Goal: Task Accomplishment & Management: Complete application form

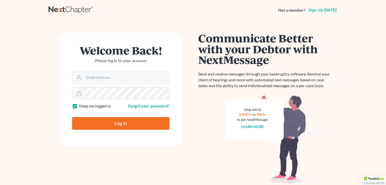
type input "support@courtsource123.com"
click at [111, 123] on input "Log In" at bounding box center [120, 123] width 97 height 13
type input "Thinking..."
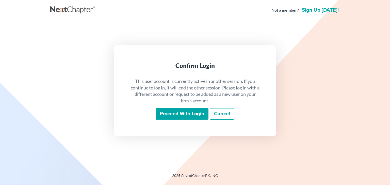
click at [188, 115] on input "Proceed with login" at bounding box center [182, 114] width 53 height 12
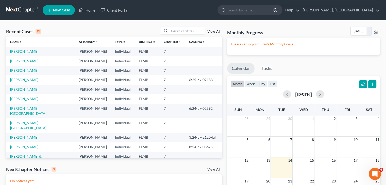
click at [53, 9] on span "New Case" at bounding box center [61, 10] width 17 height 4
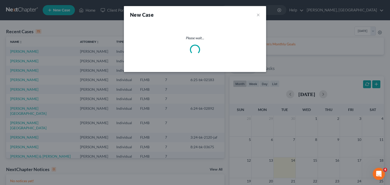
select select "15"
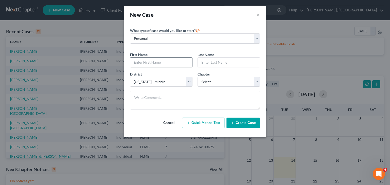
click at [182, 64] on input "text" at bounding box center [161, 63] width 62 height 10
type input "c"
type input "[PERSON_NAME]"
click at [227, 61] on input "text" at bounding box center [229, 63] width 62 height 10
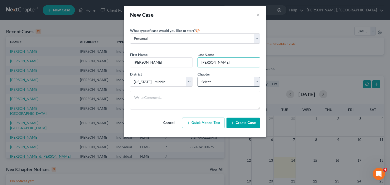
type input "[PERSON_NAME]"
click at [256, 80] on select "Select 7 11 12 13" at bounding box center [228, 82] width 62 height 10
select select "0"
click at [197, 77] on select "Select 7 11 12 13" at bounding box center [228, 82] width 62 height 10
click at [247, 123] on button "Create Case" at bounding box center [243, 123] width 34 height 11
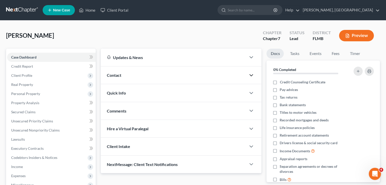
click at [252, 73] on icon "button" at bounding box center [251, 75] width 6 height 6
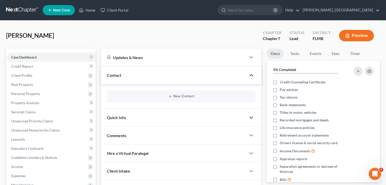
click at [251, 116] on icon "button" at bounding box center [251, 118] width 6 height 6
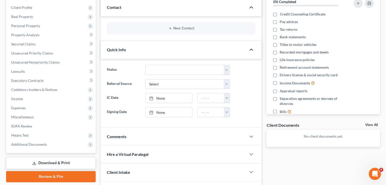
scroll to position [100, 0]
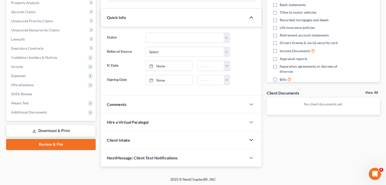
click at [253, 140] on icon "button" at bounding box center [251, 140] width 6 height 6
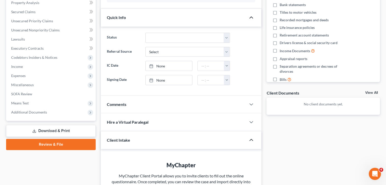
scroll to position [0, 0]
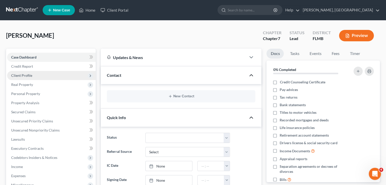
click at [38, 72] on span "Client Profile" at bounding box center [51, 75] width 89 height 9
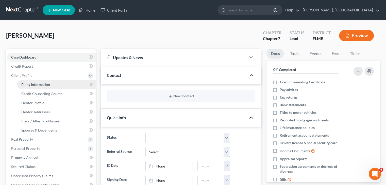
click at [45, 85] on span "Filing Information" at bounding box center [35, 84] width 29 height 4
select select "1"
select select "0"
select select "15"
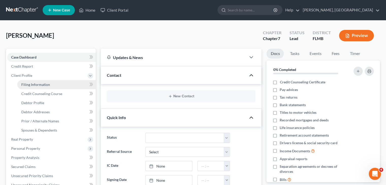
select select "0"
select select "9"
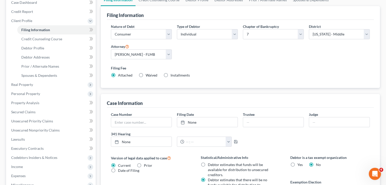
scroll to position [41, 0]
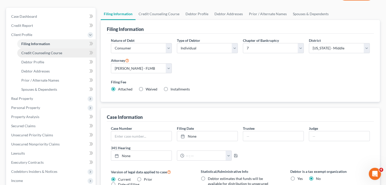
click at [58, 50] on link "Credit Counseling Course" at bounding box center [56, 52] width 78 height 9
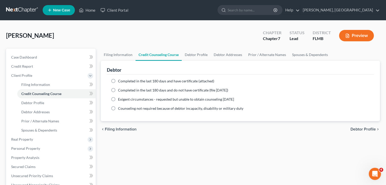
click at [118, 79] on label "Completed in the last 180 days and have certificate (attached)" at bounding box center [166, 81] width 96 height 5
click at [120, 79] on input "Completed in the last 180 days and have certificate (attached)" at bounding box center [121, 80] width 3 height 3
radio input "true"
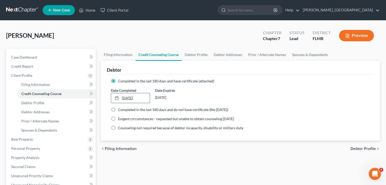
click at [139, 96] on link "[DATE]" at bounding box center [130, 98] width 38 height 10
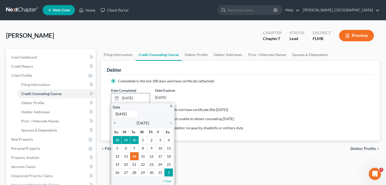
click at [114, 122] on icon "chevron_left" at bounding box center [116, 123] width 7 height 4
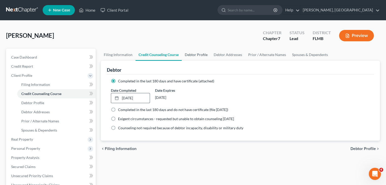
click at [191, 54] on link "Debtor Profile" at bounding box center [196, 55] width 29 height 12
select select "0"
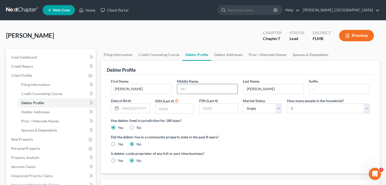
click at [187, 89] on input "text" at bounding box center [207, 89] width 60 height 10
type input "[PERSON_NAME]"
click at [136, 107] on input "text" at bounding box center [135, 109] width 29 height 10
click at [145, 107] on input "text" at bounding box center [135, 109] width 29 height 10
type input "[DATE]"
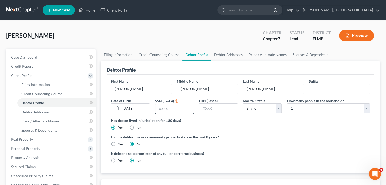
click at [170, 106] on input "text" at bounding box center [174, 109] width 38 height 10
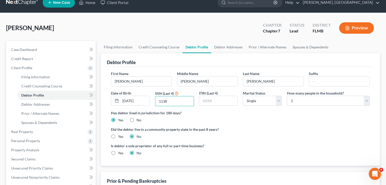
scroll to position [8, 0]
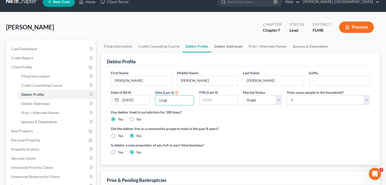
type input "1138"
click at [227, 46] on link "Debtor Addresses" at bounding box center [228, 46] width 35 height 12
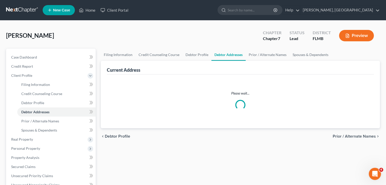
select select "0"
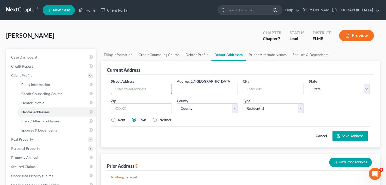
click at [136, 87] on input "text" at bounding box center [141, 89] width 60 height 10
type input "[STREET_ADDRESS]"
click at [262, 88] on input "text" at bounding box center [273, 89] width 60 height 10
type input "Ocala"
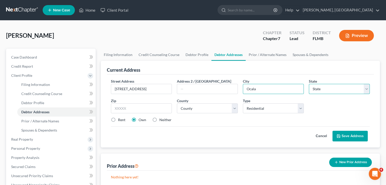
click at [368, 91] on select "State [US_STATE] AK AR AZ CA CO CT DE DC [GEOGRAPHIC_DATA] [GEOGRAPHIC_DATA] GU…" at bounding box center [339, 89] width 61 height 10
select select "9"
click at [309, 84] on select "State [US_STATE] AK AR AZ CA CO CT DE DC [GEOGRAPHIC_DATA] [GEOGRAPHIC_DATA] GU…" at bounding box center [339, 89] width 61 height 10
click at [123, 107] on input "text" at bounding box center [141, 109] width 61 height 10
type input "34482"
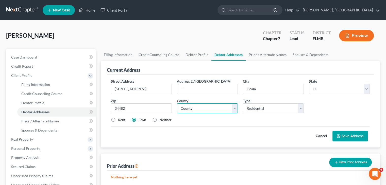
click at [235, 111] on select "County [GEOGRAPHIC_DATA] [GEOGRAPHIC_DATA] [GEOGRAPHIC_DATA] [GEOGRAPHIC_DATA] …" at bounding box center [207, 109] width 61 height 10
select select "40"
click at [177, 104] on select "County [GEOGRAPHIC_DATA] [GEOGRAPHIC_DATA] [GEOGRAPHIC_DATA] [GEOGRAPHIC_DATA] …" at bounding box center [207, 109] width 61 height 10
click at [118, 120] on label "Rent" at bounding box center [121, 120] width 7 height 5
click at [120, 120] on input "Rent" at bounding box center [121, 119] width 3 height 3
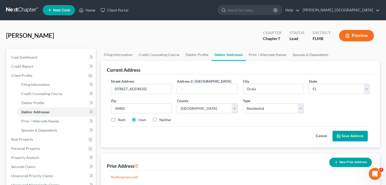
radio input "true"
click at [344, 136] on button "Save Address" at bounding box center [349, 136] width 35 height 11
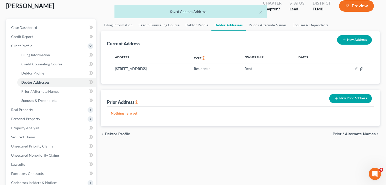
scroll to position [4, 0]
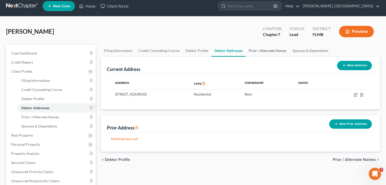
click at [270, 52] on link "Prior / Alternate Names" at bounding box center [268, 51] width 44 height 12
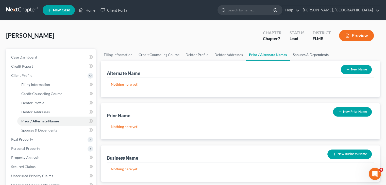
click at [299, 54] on link "Spouses & Dependents" at bounding box center [311, 55] width 42 height 12
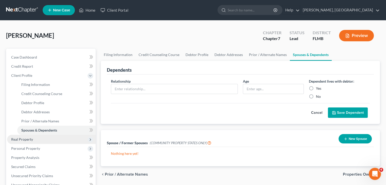
click at [40, 137] on span "Real Property" at bounding box center [51, 139] width 89 height 9
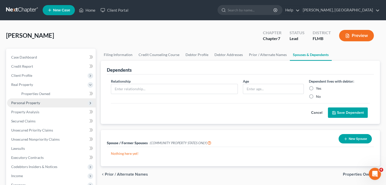
click at [32, 107] on span "Personal Property" at bounding box center [51, 102] width 89 height 9
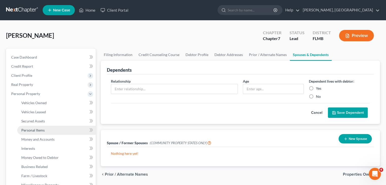
click at [62, 131] on link "Personal Items" at bounding box center [56, 130] width 78 height 9
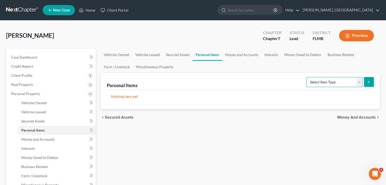
click at [361, 82] on select "Select Item Type Clothing Collectibles Of Value Electronics Firearms Household …" at bounding box center [334, 82] width 56 height 10
select select "other"
click at [307, 77] on select "Select Item Type Clothing Collectibles Of Value Electronics Firearms Household …" at bounding box center [334, 82] width 56 height 10
click at [368, 82] on line "submit" at bounding box center [369, 82] width 2 height 0
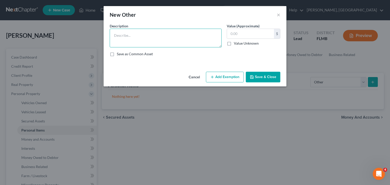
click at [120, 35] on textarea at bounding box center [166, 38] width 112 height 19
type textarea "Miscellaneous Personal Property"
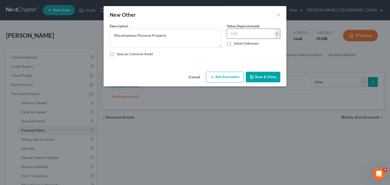
click at [241, 31] on input "text" at bounding box center [250, 34] width 47 height 10
type input "30"
click at [235, 78] on button "Add Exemption" at bounding box center [225, 77] width 38 height 11
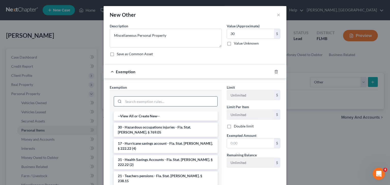
click at [179, 104] on input "search" at bounding box center [170, 102] width 94 height 10
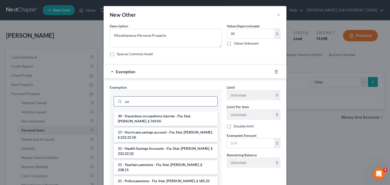
type input "p"
type input "prop"
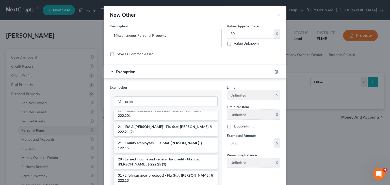
scroll to position [393, 0]
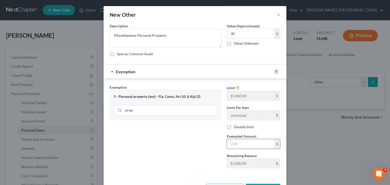
click at [237, 147] on input "text" at bounding box center [250, 144] width 47 height 10
type input "30"
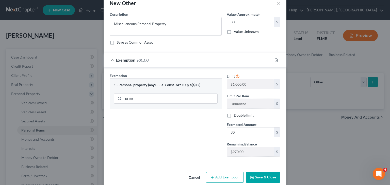
scroll to position [19, 0]
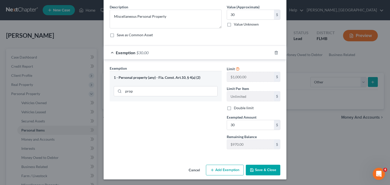
click at [258, 167] on button "Save & Close" at bounding box center [263, 170] width 35 height 11
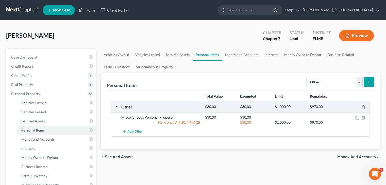
click at [369, 83] on icon "submit" at bounding box center [369, 82] width 4 height 4
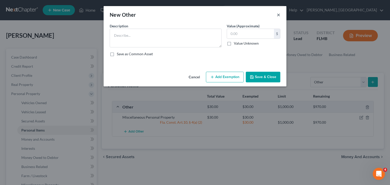
click at [278, 15] on button "×" at bounding box center [279, 15] width 4 height 6
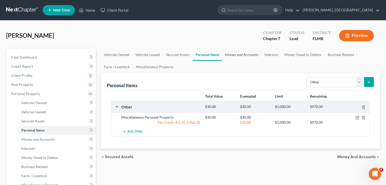
click at [246, 56] on link "Money and Accounts" at bounding box center [241, 55] width 39 height 12
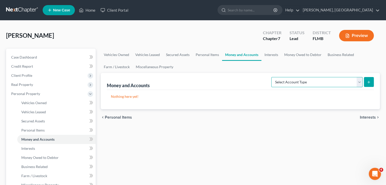
click at [359, 83] on select "Select Account Type Brokerage Cash on Hand Certificates of Deposit Checking Acc…" at bounding box center [316, 82] width 91 height 10
select select "checking"
click at [272, 77] on select "Select Account Type Brokerage Cash on Hand Certificates of Deposit Checking Acc…" at bounding box center [316, 82] width 91 height 10
click at [369, 76] on div "Select Account Type Brokerage Cash on Hand Certificates of Deposit Checking Acc…" at bounding box center [321, 81] width 105 height 13
click at [367, 82] on icon "submit" at bounding box center [369, 82] width 4 height 4
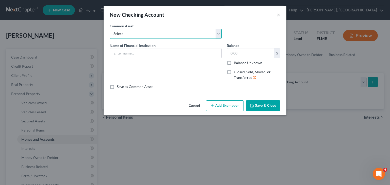
click at [220, 32] on select "Select [PERSON_NAME] Fargo [PERSON_NAME] Bank Suntrust Bank of America Launch C…" at bounding box center [166, 34] width 112 height 10
click at [220, 36] on select "Select [PERSON_NAME] Fargo [PERSON_NAME] Bank Suntrust Bank of America Launch C…" at bounding box center [166, 34] width 112 height 10
click at [110, 29] on select "Select [PERSON_NAME] Fargo [PERSON_NAME] Bank Suntrust Bank of America Launch C…" at bounding box center [166, 34] width 112 height 10
click at [160, 51] on input "text" at bounding box center [165, 53] width 111 height 10
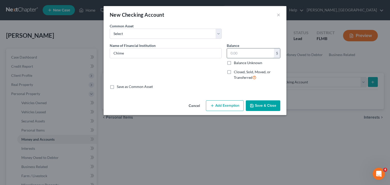
click at [253, 56] on input "text" at bounding box center [250, 53] width 47 height 10
click at [140, 53] on input "Chime" at bounding box center [165, 53] width 111 height 10
type input "Chime Financial, Inc."
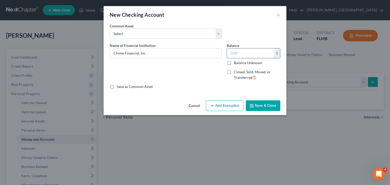
click at [255, 55] on input "text" at bounding box center [250, 53] width 47 height 10
click at [217, 37] on select "Select [PERSON_NAME] Fargo [PERSON_NAME] Bank Suntrust Bank of America Launch C…" at bounding box center [166, 34] width 112 height 10
click at [207, 32] on select "Select [PERSON_NAME] Fargo [PERSON_NAME] Bank Suntrust Bank of America Launch C…" at bounding box center [166, 34] width 112 height 10
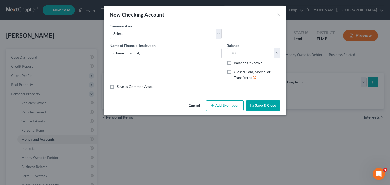
click at [250, 53] on input "text" at bounding box center [250, 53] width 47 height 10
type input "310.00"
click at [225, 108] on button "Add Exemption" at bounding box center [225, 106] width 38 height 11
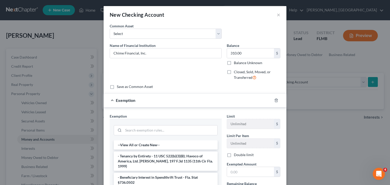
click at [219, 152] on div "--View All or Create New-- - Tenancy by Entirety - 11 USC 522(b)(3)(B); Havoco …" at bounding box center [166, 181] width 112 height 81
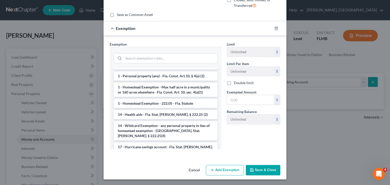
scroll to position [51, 0]
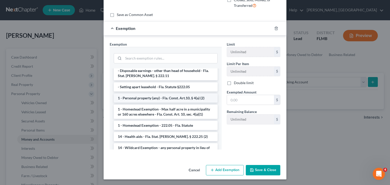
click at [194, 94] on li "1 - Personal property (any) - Fla. Const. Art.10, § 4(a) (2)" at bounding box center [166, 98] width 104 height 9
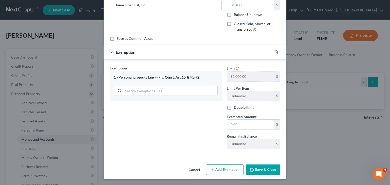
scroll to position [48, 0]
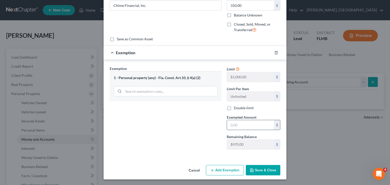
click at [239, 124] on input "text" at bounding box center [250, 125] width 47 height 10
type input "310.00"
click at [262, 169] on button "Save & Close" at bounding box center [263, 170] width 35 height 11
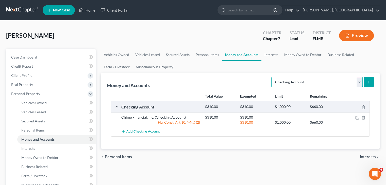
click at [360, 81] on select "Select Account Type Brokerage Cash on Hand Certificates of Deposit Checking Acc…" at bounding box center [316, 82] width 91 height 10
select select "savings"
click at [272, 77] on select "Select Account Type Brokerage Cash on Hand Certificates of Deposit Checking Acc…" at bounding box center [316, 82] width 91 height 10
click at [369, 85] on button "submit" at bounding box center [369, 82] width 10 height 10
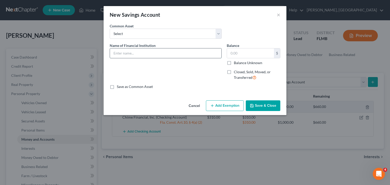
click at [206, 55] on input "text" at bounding box center [165, 53] width 111 height 10
type input "Chime Financial, Inc."
click at [243, 53] on input "text" at bounding box center [250, 53] width 47 height 10
type input "1,198.00"
click at [229, 106] on button "Add Exemption" at bounding box center [225, 106] width 38 height 11
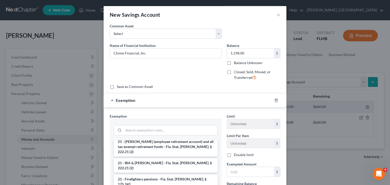
scroll to position [182, 0]
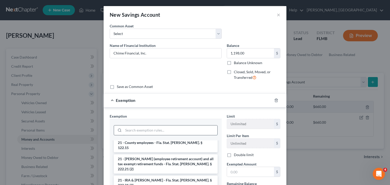
click at [175, 130] on input "search" at bounding box center [170, 131] width 94 height 10
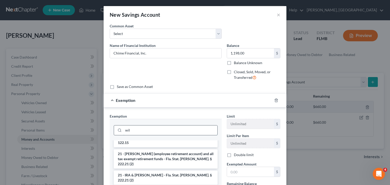
scroll to position [0, 0]
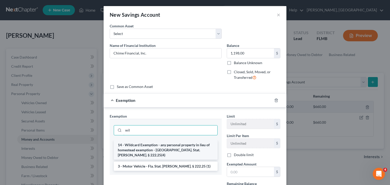
type input "wil"
click at [175, 146] on li "14 - Wildcard Exemption - any personal property in lieu of homestead exemption …" at bounding box center [166, 150] width 104 height 19
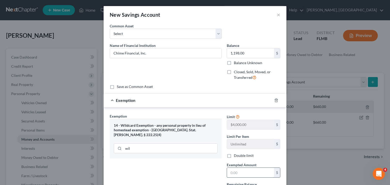
click at [256, 175] on input "text" at bounding box center [250, 173] width 47 height 10
type input "1,198.00"
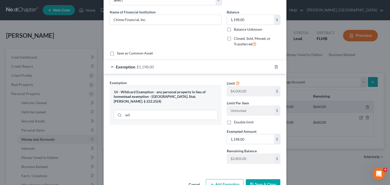
scroll to position [48, 0]
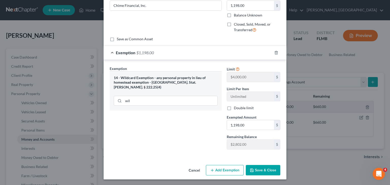
click at [255, 170] on button "Save & Close" at bounding box center [263, 170] width 35 height 11
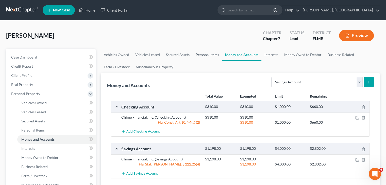
click at [204, 56] on link "Personal Items" at bounding box center [207, 55] width 29 height 12
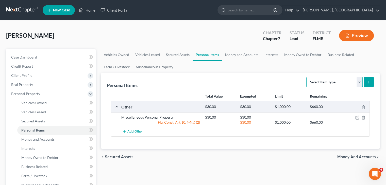
click at [358, 82] on select "Select Item Type Clothing Collectibles Of Value Electronics Firearms Household …" at bounding box center [334, 82] width 56 height 10
select select "clothing"
click at [307, 77] on select "Select Item Type Clothing Collectibles Of Value Electronics Firearms Household …" at bounding box center [334, 82] width 56 height 10
click at [369, 82] on line "submit" at bounding box center [369, 82] width 0 height 2
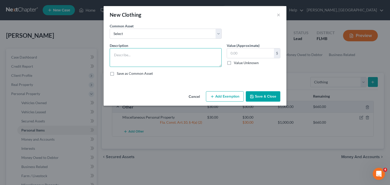
click at [197, 58] on textarea at bounding box center [166, 57] width 112 height 19
type textarea "Personal Clothing"
click at [271, 53] on input "text" at bounding box center [250, 53] width 47 height 10
type input "120.00"
click at [228, 96] on button "Add Exemption" at bounding box center [225, 96] width 38 height 11
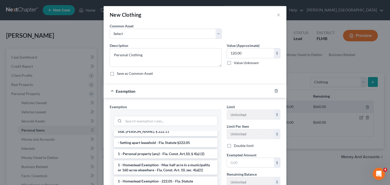
scroll to position [56, 0]
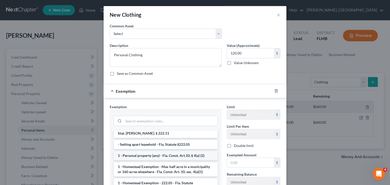
click at [200, 151] on li "1 - Personal property (any) - Fla. Const. Art.10, § 4(a) (2)" at bounding box center [166, 155] width 104 height 9
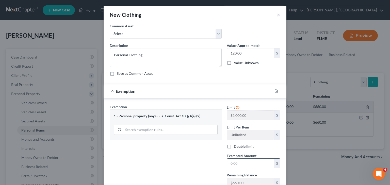
click at [252, 163] on input "text" at bounding box center [250, 164] width 47 height 10
type input "120.00"
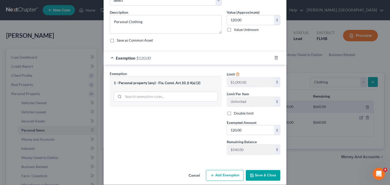
scroll to position [39, 0]
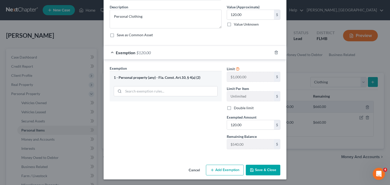
click at [251, 170] on icon "button" at bounding box center [252, 170] width 4 height 4
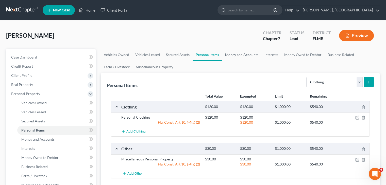
click at [248, 54] on link "Money and Accounts" at bounding box center [241, 55] width 39 height 12
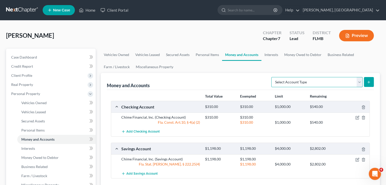
click at [362, 81] on select "Select Account Type Brokerage Cash on Hand Certificates of Deposit Checking Acc…" at bounding box center [316, 82] width 91 height 10
click at [268, 55] on link "Interests" at bounding box center [271, 55] width 20 height 12
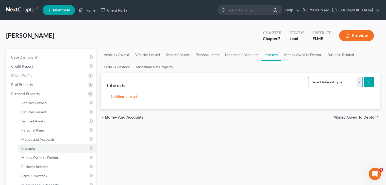
click at [359, 83] on select "Select Interest Type 401K Annuity Bond Education IRA Government Bond Government…" at bounding box center [335, 82] width 55 height 10
select select "whole_life_insurance"
click at [309, 77] on select "Select Interest Type 401K Annuity Bond Education IRA Government Bond Government…" at bounding box center [335, 82] width 55 height 10
click at [369, 83] on line "submit" at bounding box center [369, 82] width 0 height 2
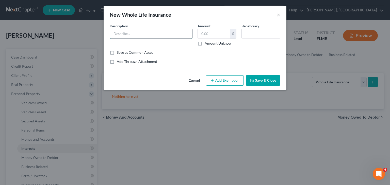
click at [151, 36] on input "text" at bounding box center [151, 34] width 82 height 10
type input "Guardian Life Insuarance (through employer)"
click at [205, 30] on input "text" at bounding box center [214, 34] width 32 height 10
type input "15,000.00"
click at [254, 28] on label "Beneficiary" at bounding box center [250, 25] width 18 height 5
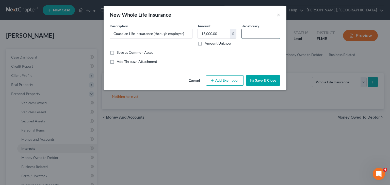
click at [253, 33] on input "text" at bounding box center [261, 34] width 38 height 10
click at [227, 81] on button "Add Exemption" at bounding box center [225, 80] width 38 height 11
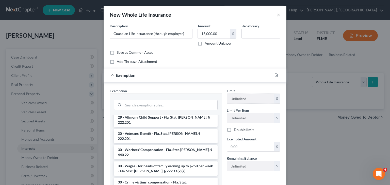
scroll to position [171, 0]
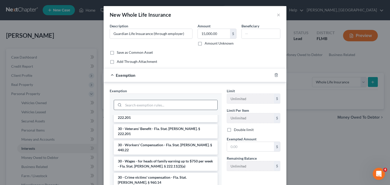
click at [176, 104] on input "search" at bounding box center [170, 105] width 94 height 10
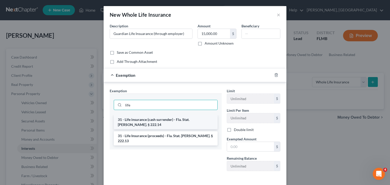
type input "life"
click at [176, 123] on li "31 - Life insurance (cash surrender) - Fla. Stat. [PERSON_NAME]. § 222.14" at bounding box center [166, 122] width 104 height 14
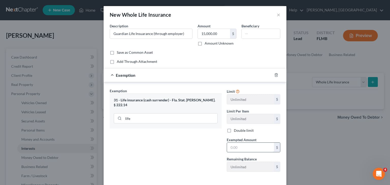
click at [232, 149] on input "text" at bounding box center [250, 148] width 47 height 10
type input "15,000.00"
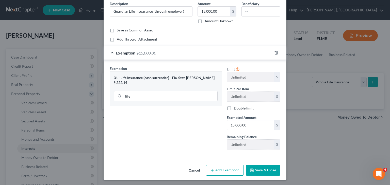
click at [261, 164] on div "Cancel Add Exemption Save & Close" at bounding box center [195, 171] width 183 height 17
click at [257, 170] on button "Save & Close" at bounding box center [263, 170] width 35 height 11
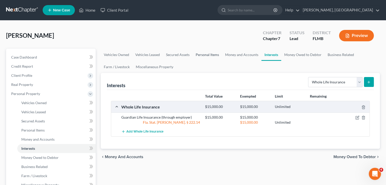
click at [209, 57] on link "Personal Items" at bounding box center [207, 55] width 29 height 12
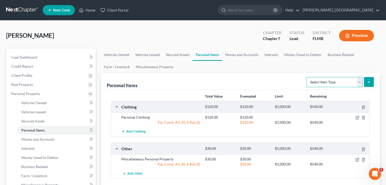
click at [360, 83] on select "Select Item Type Clothing Collectibles Of Value Electronics Firearms Household …" at bounding box center [334, 82] width 56 height 10
select select "electronics"
click at [307, 77] on select "Select Item Type Clothing Collectibles Of Value Electronics Firearms Household …" at bounding box center [334, 82] width 56 height 10
click at [372, 79] on button "submit" at bounding box center [369, 82] width 10 height 10
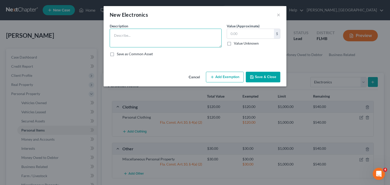
click at [135, 34] on textarea at bounding box center [166, 38] width 112 height 19
type textarea "Mobile Phone"
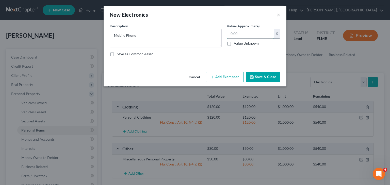
click at [231, 32] on input "text" at bounding box center [250, 34] width 47 height 10
type input "10.00"
click at [231, 79] on button "Add Exemption" at bounding box center [225, 77] width 38 height 11
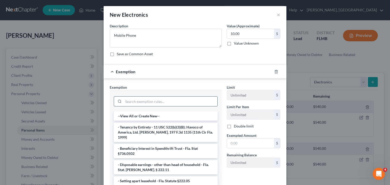
click at [166, 101] on input "search" at bounding box center [170, 102] width 94 height 10
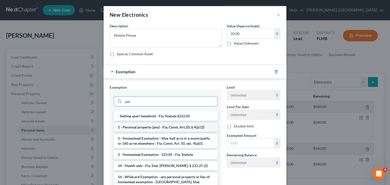
type input "per"
click at [154, 131] on li "1 - Personal property (any) - Fla. Const. Art.10, § 4(a) (2)" at bounding box center [166, 127] width 104 height 9
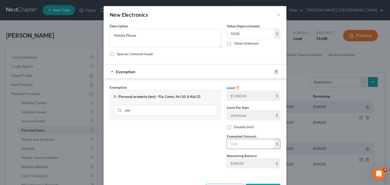
click at [249, 141] on input "text" at bounding box center [250, 144] width 47 height 10
type input "10.00"
drag, startPoint x: 386, startPoint y: 140, endPoint x: 390, endPoint y: 176, distance: 36.5
click at [390, 176] on div "New Electronics × An exemption set must first be selected from the Filing Infor…" at bounding box center [195, 92] width 390 height 185
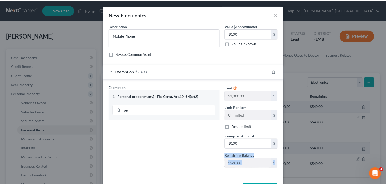
scroll to position [19, 0]
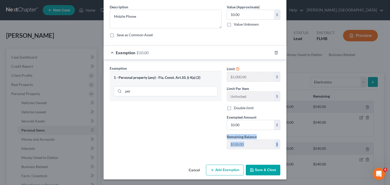
click at [262, 171] on button "Save & Close" at bounding box center [263, 170] width 35 height 11
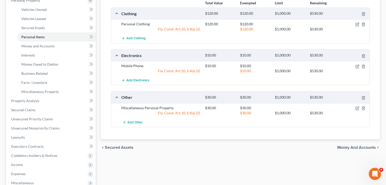
scroll to position [94, 0]
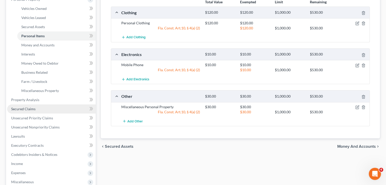
click at [37, 109] on link "Secured Claims" at bounding box center [51, 109] width 89 height 9
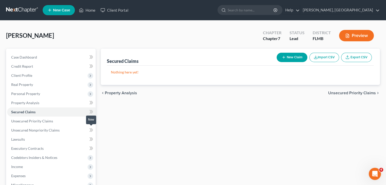
click at [91, 130] on icon at bounding box center [90, 130] width 2 height 4
click at [36, 119] on span "Unsecured Priority Claims" at bounding box center [32, 121] width 42 height 4
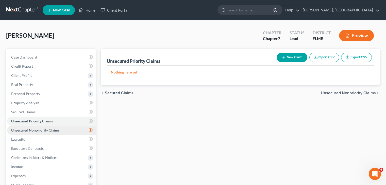
click at [36, 132] on span "Unsecured Nonpriority Claims" at bounding box center [35, 130] width 48 height 4
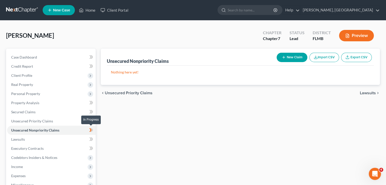
click at [91, 127] on icon at bounding box center [91, 130] width 4 height 6
click at [87, 132] on span at bounding box center [91, 131] width 9 height 8
click at [78, 131] on link "Unsecured Nonpriority Claims" at bounding box center [51, 130] width 89 height 9
click at [296, 57] on button "New Claim" at bounding box center [292, 57] width 31 height 9
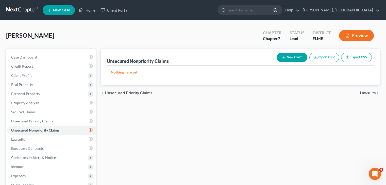
select select "0"
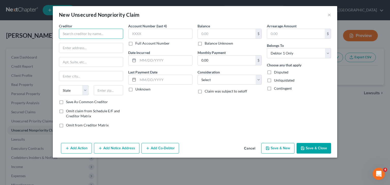
click at [77, 34] on input "text" at bounding box center [91, 34] width 64 height 10
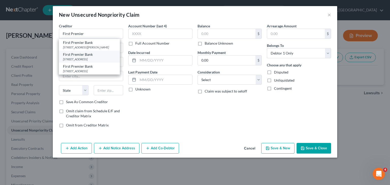
click at [72, 61] on div "[STREET_ADDRESS]" at bounding box center [89, 59] width 53 height 4
type input "First Premier Bank"
type input "PO Box 5529"
type input "[GEOGRAPHIC_DATA]"
select select "43"
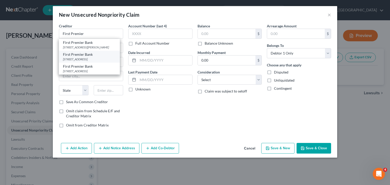
type input "57117"
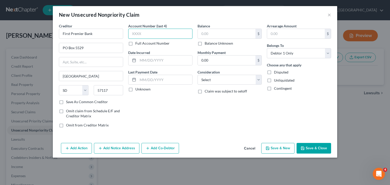
click at [149, 35] on input "text" at bounding box center [160, 34] width 64 height 10
type input "0285"
click at [148, 61] on input "text" at bounding box center [165, 61] width 54 height 10
type input "[DATE]"
click at [165, 82] on input "text" at bounding box center [165, 80] width 54 height 10
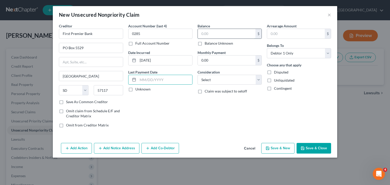
click at [214, 37] on input "text" at bounding box center [227, 34] width 58 height 10
type input "596.00"
click at [257, 79] on select "Select Cable / Satellite Services Collection Agency Credit Card Debt Debt Couns…" at bounding box center [229, 80] width 64 height 10
select select "2"
click at [197, 75] on select "Select Cable / Satellite Services Collection Agency Credit Card Debt Debt Couns…" at bounding box center [229, 80] width 64 height 10
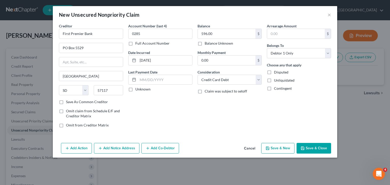
click at [284, 148] on button "Save & New" at bounding box center [277, 148] width 33 height 11
select select "0"
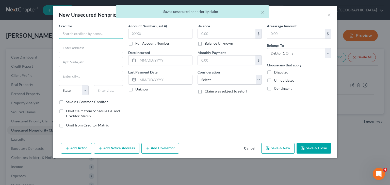
click at [79, 35] on input "text" at bounding box center [91, 34] width 64 height 10
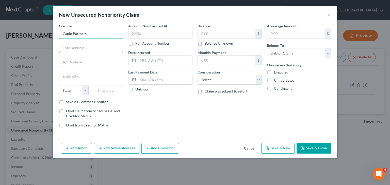
type input "Capio Partners"
click at [60, 49] on input "text" at bounding box center [91, 48] width 64 height 10
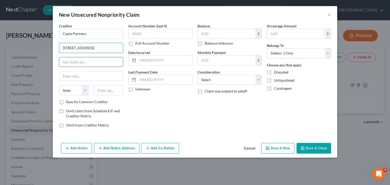
type input "[STREET_ADDRESS]"
click at [67, 60] on input "text" at bounding box center [91, 62] width 64 height 10
type input "Suite 100"
click at [68, 75] on input "text" at bounding box center [91, 76] width 64 height 10
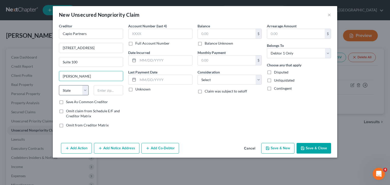
type input "[PERSON_NAME]"
click at [83, 91] on select "State [US_STATE] AK AR AZ CA CO CT DE DC [GEOGRAPHIC_DATA] [GEOGRAPHIC_DATA] GU…" at bounding box center [74, 90] width 30 height 10
select select "45"
click at [59, 85] on select "State [US_STATE] AK AR AZ CA CO CT DE DC [GEOGRAPHIC_DATA] [GEOGRAPHIC_DATA] GU…" at bounding box center [74, 90] width 30 height 10
click at [108, 88] on input "text" at bounding box center [109, 90] width 30 height 10
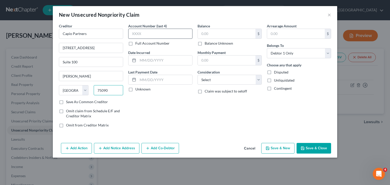
type input "75090"
click at [154, 33] on input "text" at bounding box center [160, 34] width 64 height 10
type input "3668"
click at [161, 62] on input "text" at bounding box center [165, 61] width 54 height 10
click at [162, 59] on input "[DATE]" at bounding box center [165, 61] width 54 height 10
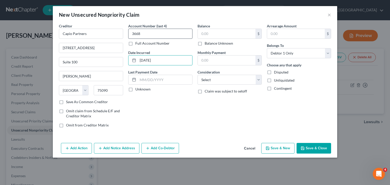
drag, startPoint x: 162, startPoint y: 59, endPoint x: 171, endPoint y: 32, distance: 28.6
click at [171, 32] on div "Account Number (last 4) 3668 Full Account Number Date Incurred [DATE] Last Paym…" at bounding box center [160, 77] width 69 height 109
type input "[DATE]"
click at [216, 38] on input "text" at bounding box center [227, 34] width 58 height 10
type input "985.00"
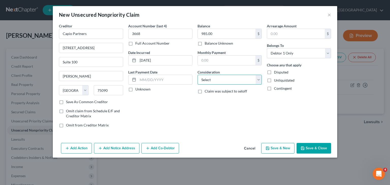
click at [259, 83] on select "Select Cable / Satellite Services Collection Agency Credit Card Debt Debt Couns…" at bounding box center [229, 80] width 64 height 10
select select "1"
click at [197, 75] on select "Select Cable / Satellite Services Collection Agency Credit Card Debt Debt Couns…" at bounding box center [229, 80] width 64 height 10
click at [280, 148] on button "Save & New" at bounding box center [277, 148] width 33 height 11
select select "0"
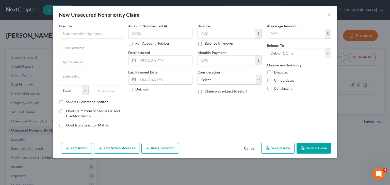
type input "0.00"
click at [84, 35] on input "text" at bounding box center [91, 34] width 64 height 10
type input "u"
type input "UF Health"
click at [218, 30] on input "text" at bounding box center [227, 34] width 58 height 10
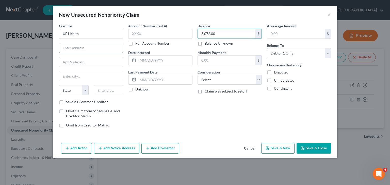
type input "3,072.00"
click at [104, 44] on input "text" at bounding box center [91, 48] width 64 height 10
type input "PO Box 746094"
click at [88, 77] on input "text" at bounding box center [91, 76] width 64 height 10
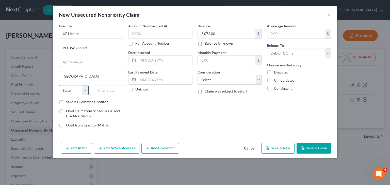
type input "[GEOGRAPHIC_DATA]"
click at [84, 94] on select "State [US_STATE] AK AR AZ CA CO CT DE DC [GEOGRAPHIC_DATA] [GEOGRAPHIC_DATA] GU…" at bounding box center [74, 90] width 30 height 10
select select "10"
click at [59, 85] on select "State [US_STATE] AK AR AZ CA CO CT DE DC [GEOGRAPHIC_DATA] [GEOGRAPHIC_DATA] GU…" at bounding box center [74, 90] width 30 height 10
click at [112, 91] on input "text" at bounding box center [109, 90] width 30 height 10
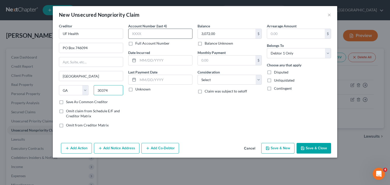
type input "30374"
click at [146, 32] on input "text" at bounding box center [160, 34] width 64 height 10
click at [259, 79] on select "Select Cable / Satellite Services Collection Agency Credit Card Debt Debt Couns…" at bounding box center [229, 80] width 64 height 10
select select "9"
click at [197, 75] on select "Select Cable / Satellite Services Collection Agency Credit Card Debt Debt Couns…" at bounding box center [229, 80] width 64 height 10
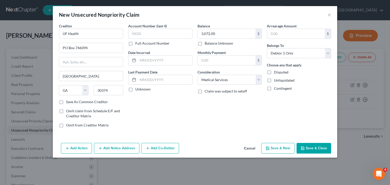
click at [283, 150] on button "Save & New" at bounding box center [277, 148] width 33 height 11
select select "0"
type input "0.00"
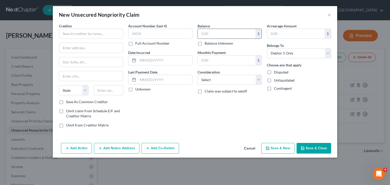
click at [214, 35] on input "text" at bounding box center [227, 34] width 58 height 10
type input "332,643.71"
click at [69, 33] on input "text" at bounding box center [91, 34] width 64 height 10
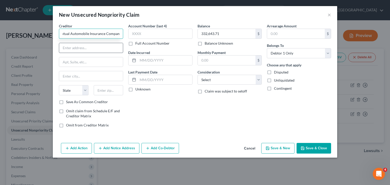
type input "State Farm Mutual Automobile Insurance Company"
click at [91, 50] on input "text" at bounding box center [91, 48] width 64 height 10
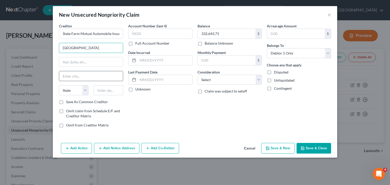
type input "[GEOGRAPHIC_DATA]"
click at [78, 76] on input "text" at bounding box center [91, 76] width 64 height 10
click at [78, 76] on input "B" at bounding box center [91, 76] width 64 height 10
type input "Bloomington"
click at [87, 93] on select "State [US_STATE] AK AR AZ CA CO CT DE DC [GEOGRAPHIC_DATA] [GEOGRAPHIC_DATA] GU…" at bounding box center [74, 90] width 30 height 10
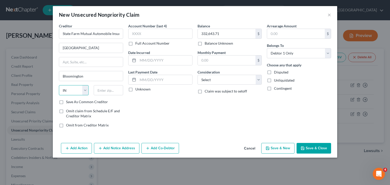
click at [59, 85] on select "State [US_STATE] AK AR AZ CA CO CT DE DC [GEOGRAPHIC_DATA] [GEOGRAPHIC_DATA] GU…" at bounding box center [74, 90] width 30 height 10
click at [83, 93] on select "State [US_STATE] AK AR AZ CA CO CT DE DC [GEOGRAPHIC_DATA] [GEOGRAPHIC_DATA] GU…" at bounding box center [74, 90] width 30 height 10
select select "14"
click at [59, 85] on select "State [US_STATE] AK AR AZ CA CO CT DE DC [GEOGRAPHIC_DATA] [GEOGRAPHIC_DATA] GU…" at bounding box center [74, 90] width 30 height 10
click at [101, 88] on input "text" at bounding box center [109, 90] width 30 height 10
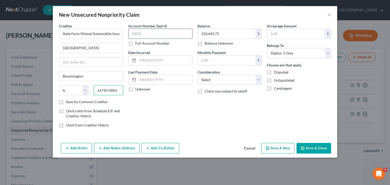
type input "61710-0001"
click at [148, 35] on input "text" at bounding box center [160, 34] width 64 height 10
click at [150, 60] on input "text" at bounding box center [165, 61] width 54 height 10
type input "[DATE]"
click at [258, 83] on select "Select Cable / Satellite Services Collection Agency Credit Card Debt Debt Couns…" at bounding box center [229, 80] width 64 height 10
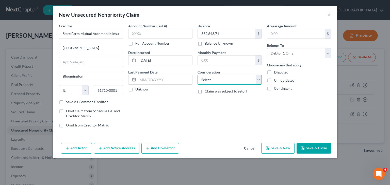
select select "8"
click at [197, 75] on select "Select Cable / Satellite Services Collection Agency Credit Card Debt Debt Couns…" at bounding box center [229, 80] width 64 height 10
click at [285, 148] on button "Save & New" at bounding box center [277, 148] width 33 height 11
type input "0.00"
select select "0"
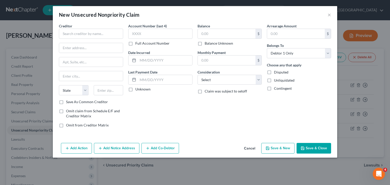
click at [331, 16] on div "New Unsecured Nonpriority Claim ×" at bounding box center [195, 14] width 284 height 17
click at [328, 16] on button "×" at bounding box center [329, 15] width 4 height 6
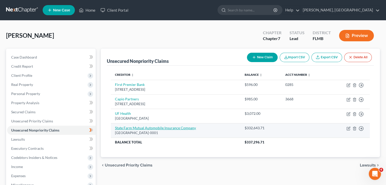
click at [174, 126] on link "State Farm Mutual Automobile Insurance Company" at bounding box center [155, 128] width 81 height 4
select select "14"
select select "8"
select select "0"
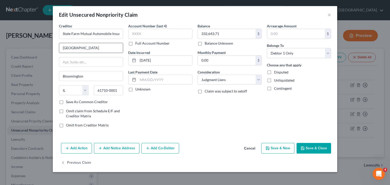
click at [98, 47] on input "[GEOGRAPHIC_DATA]" at bounding box center [91, 48] width 64 height 10
type input "PO Box 106172"
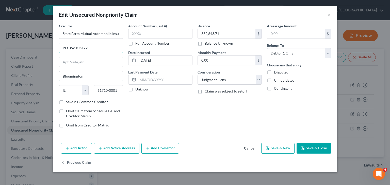
click at [91, 75] on input "Bloomington" at bounding box center [91, 76] width 64 height 10
type input "[GEOGRAPHIC_DATA]"
click at [85, 92] on select "State [US_STATE] AK AR AZ CA CO CT DE DC [GEOGRAPHIC_DATA] [GEOGRAPHIC_DATA] GU…" at bounding box center [74, 90] width 30 height 10
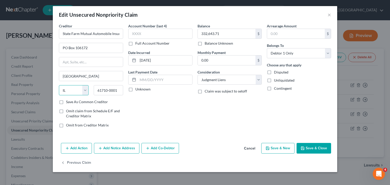
select select "10"
click at [59, 85] on select "State [US_STATE] AK AR AZ CA CO CT DE DC [GEOGRAPHIC_DATA] [GEOGRAPHIC_DATA] GU…" at bounding box center [74, 90] width 30 height 10
click at [112, 90] on input "61710-0001" at bounding box center [109, 90] width 30 height 10
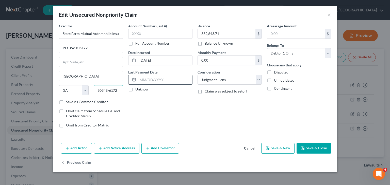
type input "30348-6172"
click at [172, 77] on input "text" at bounding box center [165, 80] width 54 height 10
click at [101, 146] on icon "button" at bounding box center [100, 148] width 4 height 4
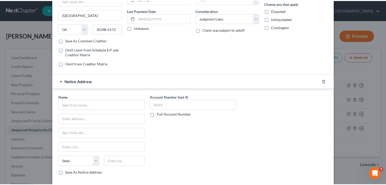
scroll to position [102, 0]
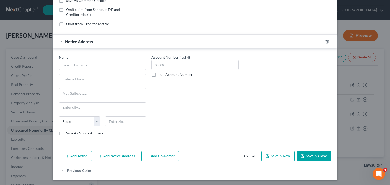
click at [247, 154] on button "Cancel" at bounding box center [249, 157] width 19 height 10
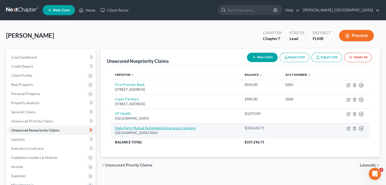
click at [185, 127] on link "State Farm Mutual Automobile Insurance Company" at bounding box center [155, 128] width 81 height 4
select select "14"
select select "8"
select select "0"
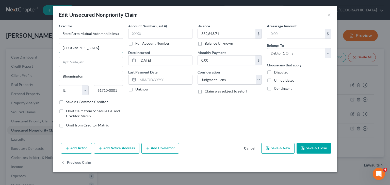
click at [99, 47] on input "[GEOGRAPHIC_DATA]" at bounding box center [91, 48] width 64 height 10
type input "PO Box 106172"
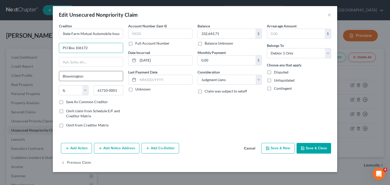
click at [84, 77] on input "Bloomington" at bounding box center [91, 76] width 64 height 10
type input "[GEOGRAPHIC_DATA]"
click at [72, 91] on select "State [US_STATE] AK AR AZ CA CO CT DE DC [GEOGRAPHIC_DATA] [GEOGRAPHIC_DATA] GU…" at bounding box center [74, 90] width 30 height 10
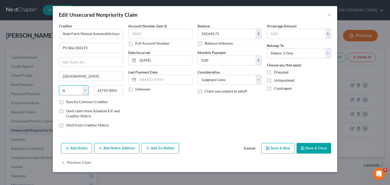
click at [72, 91] on select "State [US_STATE] AK AR AZ CA CO CT DE DC [GEOGRAPHIC_DATA] [GEOGRAPHIC_DATA] GU…" at bounding box center [74, 90] width 30 height 10
select select "10"
click at [59, 85] on select "State [US_STATE] AK AR AZ CA CO CT DE DC [GEOGRAPHIC_DATA] [GEOGRAPHIC_DATA] GU…" at bounding box center [74, 90] width 30 height 10
click at [117, 91] on input "61710-0001" at bounding box center [109, 90] width 30 height 10
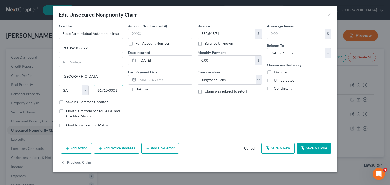
click at [117, 91] on input "61710-0001" at bounding box center [109, 90] width 30 height 10
type input "2"
type input "30348-6172"
click at [305, 147] on icon "button" at bounding box center [302, 148] width 4 height 4
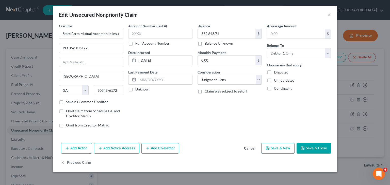
type input "0"
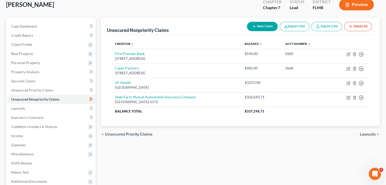
scroll to position [31, 0]
click at [257, 29] on button "New Claim" at bounding box center [262, 26] width 31 height 9
select select "0"
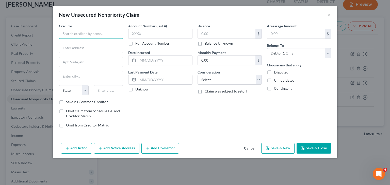
click at [80, 36] on input "text" at bounding box center [91, 34] width 64 height 10
click at [78, 50] on input "text" at bounding box center [91, 48] width 64 height 10
type input "[PERSON_NAME] & [PERSON_NAME], [GEOGRAPHIC_DATA]"
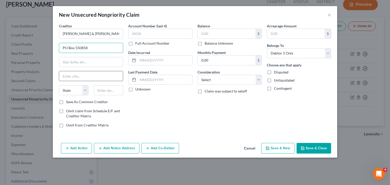
type input "PO Box 550858"
click at [76, 75] on input "text" at bounding box center [91, 76] width 64 height 10
type input "[GEOGRAPHIC_DATA]"
click at [85, 92] on select "State [US_STATE] AK AR AZ CA CO CT DE DC [GEOGRAPHIC_DATA] [GEOGRAPHIC_DATA] GU…" at bounding box center [74, 90] width 30 height 10
select select "9"
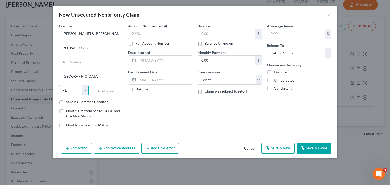
click at [59, 85] on select "State [US_STATE] AK AR AZ CA CO CT DE DC [GEOGRAPHIC_DATA] [GEOGRAPHIC_DATA] GU…" at bounding box center [74, 90] width 30 height 10
click at [111, 89] on input "text" at bounding box center [109, 90] width 30 height 10
type input "32255"
click at [155, 31] on input "text" at bounding box center [160, 34] width 64 height 10
click at [214, 34] on input "text" at bounding box center [227, 34] width 58 height 10
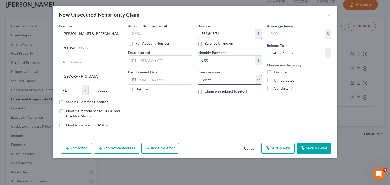
type input "332,643.71"
click at [258, 81] on select "Select Cable / Satellite Services Collection Agency Credit Card Debt Debt Couns…" at bounding box center [229, 80] width 64 height 10
select select "8"
click at [197, 75] on select "Select Cable / Satellite Services Collection Agency Credit Card Debt Debt Couns…" at bounding box center [229, 80] width 64 height 10
click at [313, 151] on button "Save & Close" at bounding box center [313, 148] width 35 height 11
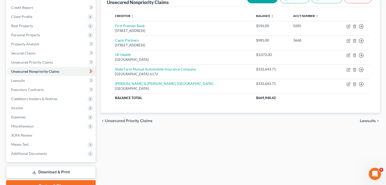
scroll to position [62, 0]
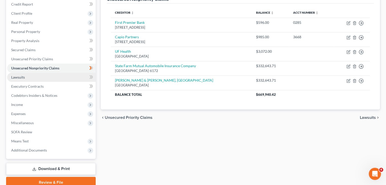
click at [73, 75] on link "Lawsuits" at bounding box center [51, 77] width 89 height 9
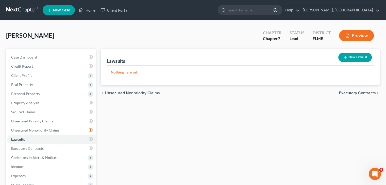
click at [351, 57] on button "New Lawsuit" at bounding box center [355, 57] width 34 height 9
select select "0"
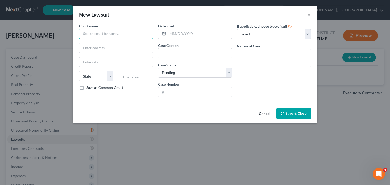
click at [127, 34] on input "text" at bounding box center [116, 34] width 74 height 10
type input "[GEOGRAPHIC_DATA], [GEOGRAPHIC_DATA], [US_STATE]"
click at [186, 33] on input "text" at bounding box center [200, 34] width 64 height 10
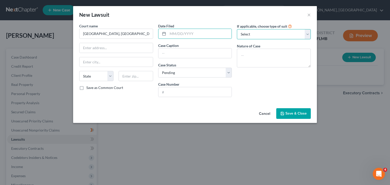
click at [305, 35] on select "Select Repossession Garnishment Foreclosure Attached, Seized, Or Levied Other" at bounding box center [274, 34] width 74 height 10
select select "4"
click at [237, 29] on select "Select Repossession Garnishment Foreclosure Attached, Seized, Or Levied Other" at bounding box center [274, 34] width 74 height 10
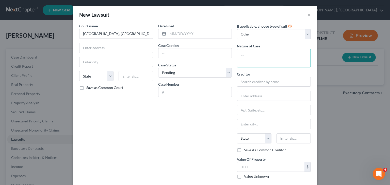
click at [287, 57] on textarea at bounding box center [274, 58] width 74 height 19
type textarea "Summary Final Judgment in Auto Accident case"
click at [209, 56] on input "text" at bounding box center [194, 53] width 73 height 10
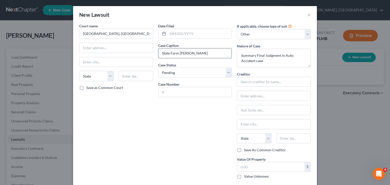
click at [176, 54] on input "State Farm [PERSON_NAME]" at bounding box center [194, 53] width 73 height 10
click at [220, 51] on input "State Farm, Et. Al. [PERSON_NAME]" at bounding box center [194, 53] width 73 height 10
type input "State Farm, Et. Al. V. [PERSON_NAME]"
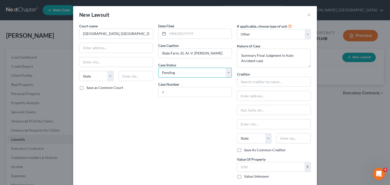
click at [225, 74] on select "Select Pending On Appeal Concluded" at bounding box center [195, 73] width 74 height 10
select select "2"
click at [158, 68] on select "Select Pending On Appeal Concluded" at bounding box center [195, 73] width 74 height 10
click at [206, 93] on input "text" at bounding box center [194, 92] width 73 height 10
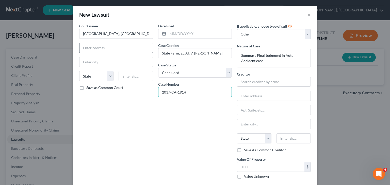
type input "2017-CA-1914"
click at [131, 50] on input "text" at bounding box center [115, 48] width 73 height 10
type input "[STREET_ADDRESS]"
click at [111, 65] on input "text" at bounding box center [115, 62] width 73 height 10
click at [95, 61] on input "Ocal" at bounding box center [115, 62] width 73 height 10
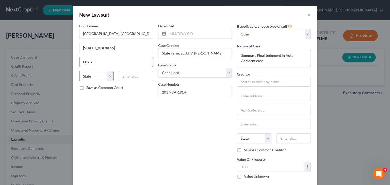
type input "Ocala"
click at [92, 77] on select "State [US_STATE] AK AR AZ CA CO CT DE DC [GEOGRAPHIC_DATA] [GEOGRAPHIC_DATA] GU…" at bounding box center [96, 76] width 34 height 10
select select "9"
click at [79, 71] on select "State [US_STATE] AK AR AZ CA CO CT DE DC [GEOGRAPHIC_DATA] [GEOGRAPHIC_DATA] GU…" at bounding box center [96, 76] width 34 height 10
click at [129, 79] on input "text" at bounding box center [136, 76] width 34 height 10
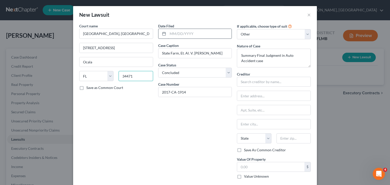
type input "34471"
click at [188, 36] on input "text" at bounding box center [200, 34] width 64 height 10
click at [257, 82] on input "text" at bounding box center [274, 82] width 74 height 10
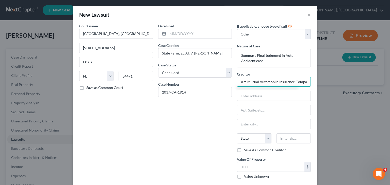
scroll to position [0, 13]
type input "State Farm Murual Automobile Insurance Company"
click at [278, 96] on input "text" at bounding box center [273, 96] width 73 height 10
type input "PO Box 106172"
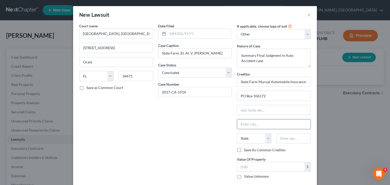
click at [271, 125] on input "text" at bounding box center [273, 125] width 73 height 10
type input "[GEOGRAPHIC_DATA]"
click at [267, 139] on select "State [US_STATE] AK AR AZ CA CO CT DE DC [GEOGRAPHIC_DATA] [GEOGRAPHIC_DATA] GU…" at bounding box center [254, 138] width 34 height 10
select select "10"
click at [237, 133] on select "State [US_STATE] AK AR AZ CA CO CT DE DC [GEOGRAPHIC_DATA] [GEOGRAPHIC_DATA] GU…" at bounding box center [254, 138] width 34 height 10
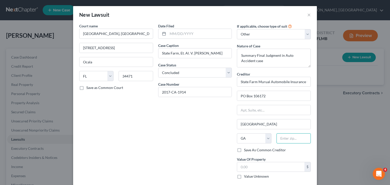
click at [285, 134] on input "text" at bounding box center [293, 138] width 34 height 10
type input "30348-6172"
click at [287, 113] on input "text" at bounding box center [273, 110] width 73 height 10
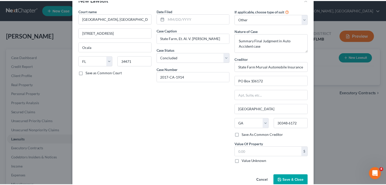
scroll to position [25, 0]
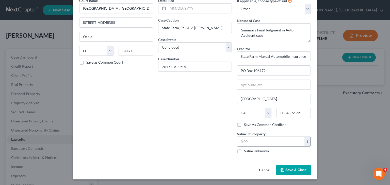
click at [268, 142] on input "text" at bounding box center [270, 142] width 67 height 10
click at [244, 150] on label "Value Unknown" at bounding box center [256, 151] width 25 height 5
click at [246, 150] on input "Value Unknown" at bounding box center [247, 150] width 3 height 3
checkbox input "true"
type input "0.00"
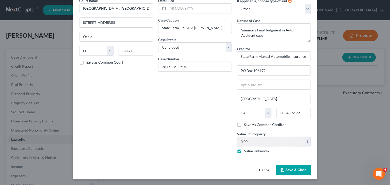
click at [244, 151] on label "Value Unknown" at bounding box center [256, 151] width 25 height 5
click at [246, 151] on input "Value Unknown" at bounding box center [247, 150] width 3 height 3
checkbox input "false"
click at [247, 144] on input "0.00" at bounding box center [270, 142] width 67 height 10
type input "332,643.71"
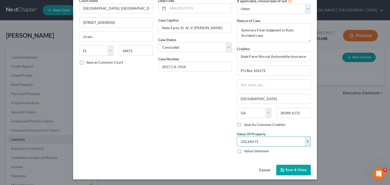
click at [286, 168] on span "Save & Close" at bounding box center [295, 170] width 21 height 4
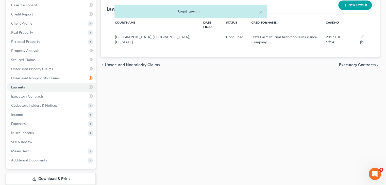
scroll to position [53, 0]
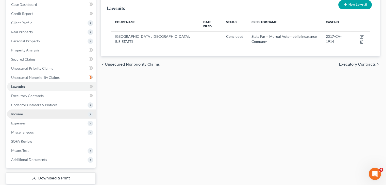
click at [38, 113] on span "Income" at bounding box center [51, 114] width 89 height 9
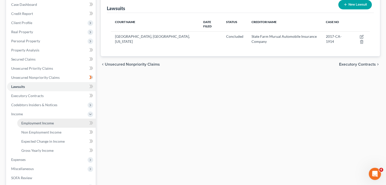
click at [44, 123] on span "Employment Income" at bounding box center [37, 123] width 32 height 4
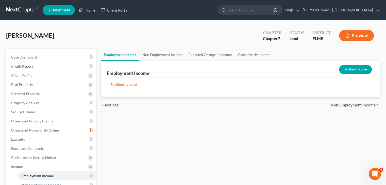
click at [359, 66] on button "New Income" at bounding box center [355, 69] width 33 height 9
select select "0"
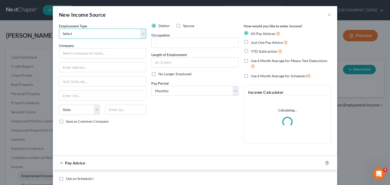
click at [141, 35] on select "Select Full or [DEMOGRAPHIC_DATA] Employment Self Employment" at bounding box center [102, 34] width 87 height 10
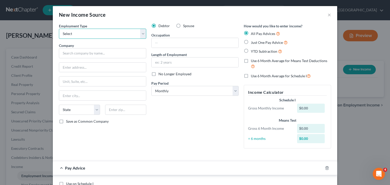
select select "0"
click at [59, 29] on select "Select Full or [DEMOGRAPHIC_DATA] Employment Self Employment" at bounding box center [102, 34] width 87 height 10
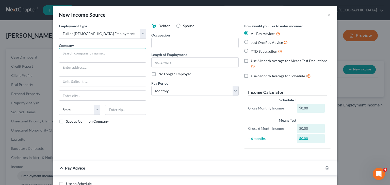
click at [114, 50] on input "text" at bounding box center [102, 53] width 87 height 10
type input "American Panel Corp."
click at [109, 65] on input "text" at bounding box center [102, 68] width 87 height 10
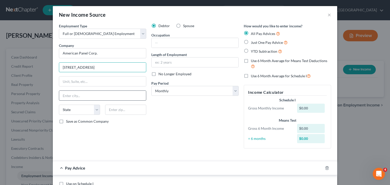
type input "[STREET_ADDRESS]"
click at [94, 96] on input "text" at bounding box center [102, 96] width 87 height 10
type input "Ocala"
click at [76, 105] on select "State [US_STATE] AK AR AZ CA CO CT DE DC [GEOGRAPHIC_DATA] [GEOGRAPHIC_DATA] GU…" at bounding box center [79, 110] width 41 height 10
select select "9"
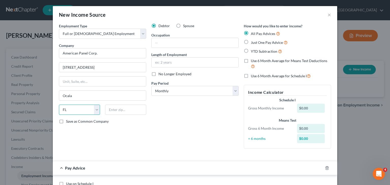
click at [59, 105] on select "State [US_STATE] AK AR AZ CA CO CT DE DC [GEOGRAPHIC_DATA] [GEOGRAPHIC_DATA] GU…" at bounding box center [79, 110] width 41 height 10
click at [109, 107] on input "text" at bounding box center [125, 110] width 41 height 10
type input "34472"
click at [168, 42] on input "text" at bounding box center [195, 43] width 87 height 10
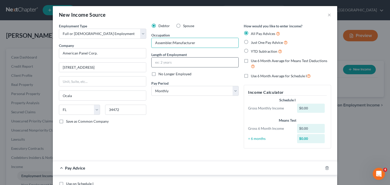
type input "Assembler/Manufacturer"
click at [172, 61] on input "text" at bounding box center [195, 63] width 87 height 10
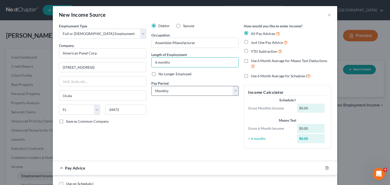
type input "6 months"
click at [234, 90] on select "Select Monthly Twice Monthly Every Other Week Weekly" at bounding box center [194, 91] width 87 height 10
click at [233, 93] on select "Select Monthly Twice Monthly Every Other Week Weekly" at bounding box center [194, 91] width 87 height 10
select select "3"
click at [151, 86] on select "Select Monthly Twice Monthly Every Other Week Weekly" at bounding box center [194, 91] width 87 height 10
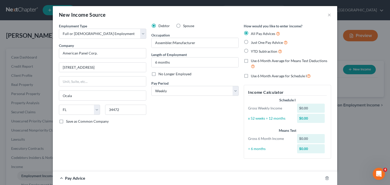
click at [251, 43] on label "Just One Pay Advice" at bounding box center [269, 43] width 37 height 6
click at [253, 43] on input "Just One Pay Advice" at bounding box center [254, 41] width 3 height 3
radio input "true"
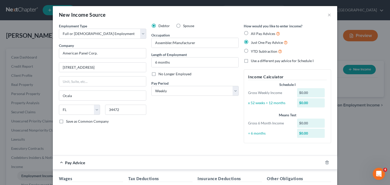
click at [308, 93] on div "$0.00" at bounding box center [311, 92] width 28 height 9
click at [304, 93] on div "$0.00" at bounding box center [311, 92] width 28 height 9
click at [251, 33] on label "All Pay Advices" at bounding box center [265, 34] width 29 height 6
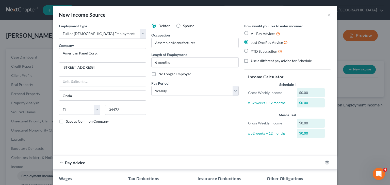
click at [253, 33] on input "All Pay Advices" at bounding box center [254, 32] width 3 height 3
radio input "true"
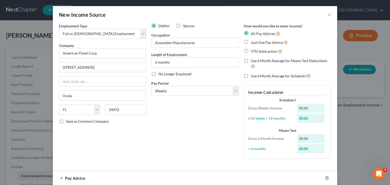
click at [251, 43] on label "Just One Pay Advice" at bounding box center [269, 43] width 37 height 6
click at [253, 43] on input "Just One Pay Advice" at bounding box center [254, 41] width 3 height 3
radio input "true"
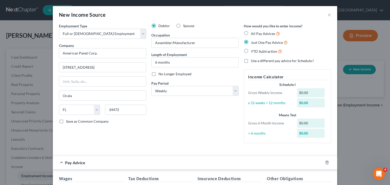
click at [305, 93] on div "$0.00" at bounding box center [311, 92] width 28 height 9
click at [251, 61] on label "Use a different pay advice for Schedule I" at bounding box center [282, 60] width 63 height 5
click at [253, 61] on input "Use a different pay advice for Schedule I" at bounding box center [254, 59] width 3 height 3
click at [251, 61] on label "Use a different pay advice for Schedule I" at bounding box center [282, 60] width 63 height 5
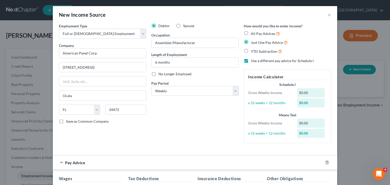
click at [253, 61] on input "Use a different pay advice for Schedule I" at bounding box center [254, 59] width 3 height 3
checkbox input "false"
click at [251, 43] on label "Just One Pay Advice" at bounding box center [269, 43] width 37 height 6
click at [253, 43] on input "Just One Pay Advice" at bounding box center [254, 41] width 3 height 3
click at [251, 33] on label "All Pay Advices" at bounding box center [265, 34] width 29 height 6
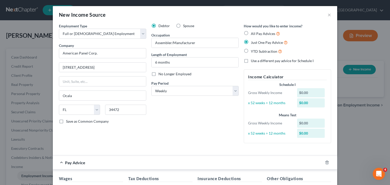
click at [253, 33] on input "All Pay Advices" at bounding box center [254, 32] width 3 height 3
radio input "true"
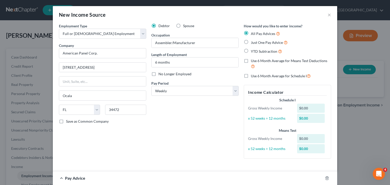
click at [301, 106] on div "$0.00" at bounding box center [311, 108] width 28 height 9
click at [300, 121] on div "$0.00" at bounding box center [311, 118] width 28 height 9
click at [302, 108] on div "$0.00" at bounding box center [311, 108] width 28 height 9
click at [300, 106] on div "$0.00" at bounding box center [311, 108] width 28 height 9
click at [300, 139] on div "$0.00" at bounding box center [311, 138] width 28 height 9
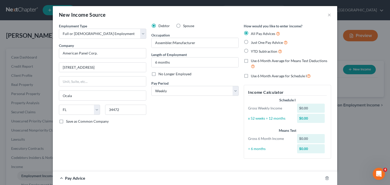
click at [311, 117] on div "$0.00" at bounding box center [311, 118] width 28 height 9
click at [310, 103] on div "Schedule I Gross Weekly Income $0.00 x 52 weeks ÷ 12 months $0.00" at bounding box center [287, 111] width 84 height 26
click at [251, 44] on label "Just One Pay Advice" at bounding box center [269, 43] width 37 height 6
click at [253, 43] on input "Just One Pay Advice" at bounding box center [254, 41] width 3 height 3
radio input "true"
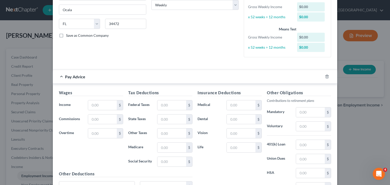
scroll to position [89, 0]
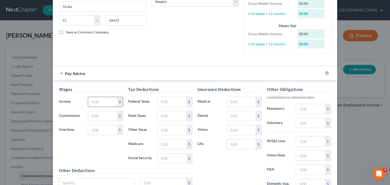
click at [95, 101] on input "text" at bounding box center [102, 102] width 29 height 10
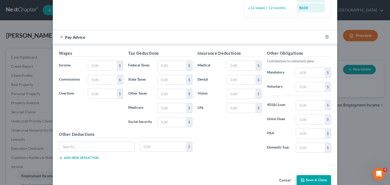
scroll to position [131, 0]
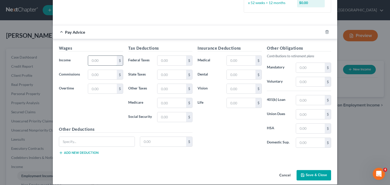
click at [102, 60] on input "text" at bounding box center [102, 61] width 29 height 10
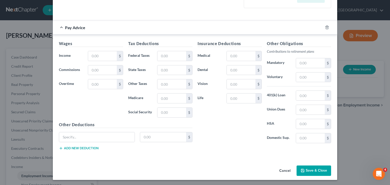
click at [313, 171] on button "Save & Close" at bounding box center [313, 171] width 35 height 11
click at [95, 57] on input "text" at bounding box center [102, 56] width 29 height 10
click at [283, 171] on button "Cancel" at bounding box center [284, 171] width 19 height 10
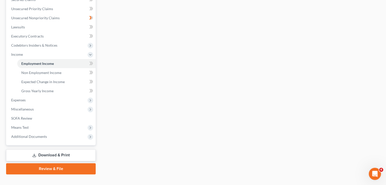
scroll to position [113, 0]
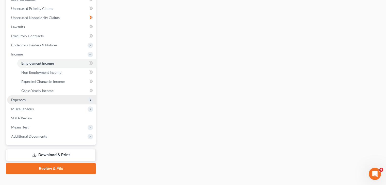
click at [72, 102] on span "Expenses" at bounding box center [51, 99] width 89 height 9
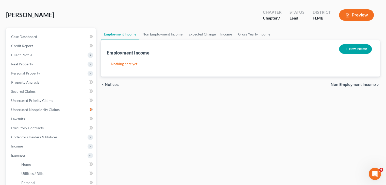
scroll to position [0, 0]
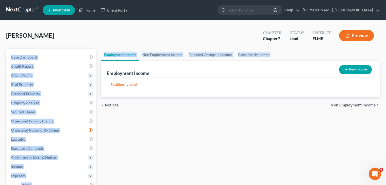
drag, startPoint x: 380, startPoint y: 29, endPoint x: 390, endPoint y: 58, distance: 30.3
click at [386, 58] on html "Home New Case Client Portal [PERSON_NAME], [GEOGRAPHIC_DATA] [EMAIL_ADDRESS][DO…" at bounding box center [193, 167] width 386 height 334
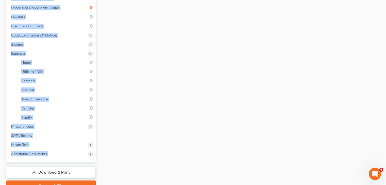
scroll to position [122, 0]
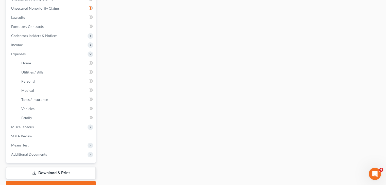
click at [192, 140] on div "Employment Income Non Employment Income Expected Change in Income Gross Yearly …" at bounding box center [240, 60] width 284 height 266
click at [95, 65] on span at bounding box center [91, 64] width 9 height 8
click at [89, 62] on span at bounding box center [91, 64] width 9 height 8
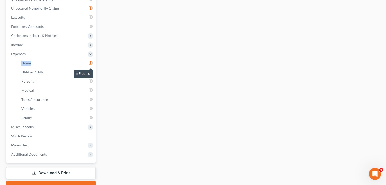
click at [89, 62] on span at bounding box center [91, 64] width 9 height 8
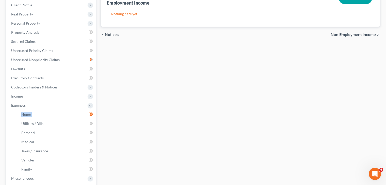
scroll to position [70, 0]
click at [73, 123] on link "Utilities / Bills" at bounding box center [56, 124] width 78 height 9
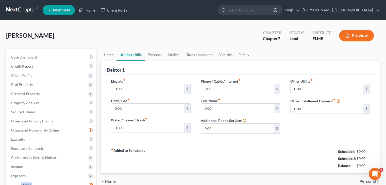
click at [108, 57] on link "Home" at bounding box center [109, 55] width 16 height 12
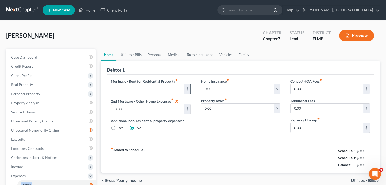
click at [149, 90] on input "text" at bounding box center [147, 89] width 73 height 10
type input "700"
click at [130, 53] on link "Utilities / Bills" at bounding box center [130, 55] width 28 height 12
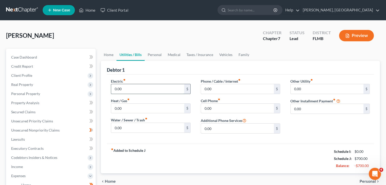
click at [131, 88] on input "0.00" at bounding box center [147, 89] width 73 height 10
type input "200.00"
click at [216, 107] on input "0.00" at bounding box center [237, 109] width 73 height 10
click at [216, 107] on input "65.00" at bounding box center [237, 109] width 73 height 10
type input "65.00"
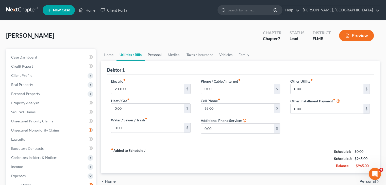
click at [150, 54] on link "Personal" at bounding box center [155, 55] width 20 height 12
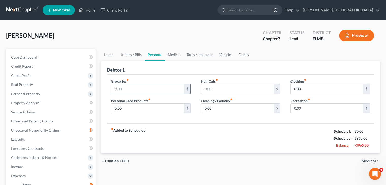
click at [151, 91] on input "0.00" at bounding box center [147, 89] width 73 height 10
type input "500.00"
click at [320, 83] on div "Clothing fiber_manual_record 0.00 $" at bounding box center [329, 86] width 79 height 15
click at [307, 87] on input "0.00" at bounding box center [327, 89] width 73 height 10
type input "25.00"
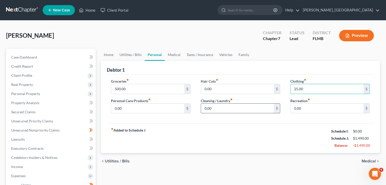
click at [242, 106] on input "0.00" at bounding box center [237, 109] width 73 height 10
type input "45.00"
click at [221, 54] on link "Vehicles" at bounding box center [225, 55] width 19 height 12
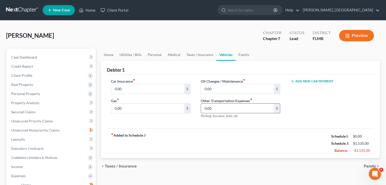
click at [208, 106] on input "0.00" at bounding box center [237, 109] width 73 height 10
type input "425.00"
click at [190, 55] on link "Taxes / Insurance" at bounding box center [199, 55] width 33 height 12
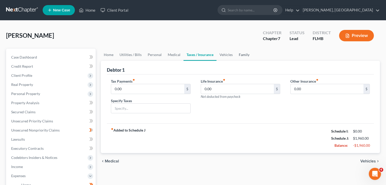
click at [241, 54] on link "Family" at bounding box center [244, 55] width 17 height 12
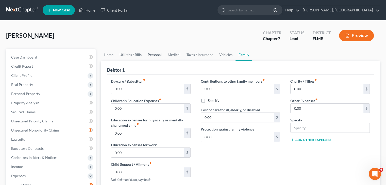
click at [157, 52] on link "Personal" at bounding box center [155, 55] width 20 height 12
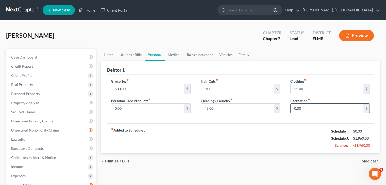
click at [303, 107] on input "0.00" at bounding box center [327, 109] width 73 height 10
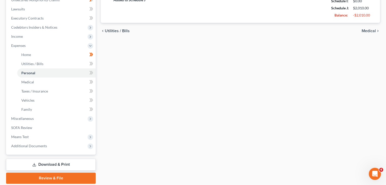
scroll to position [148, 0]
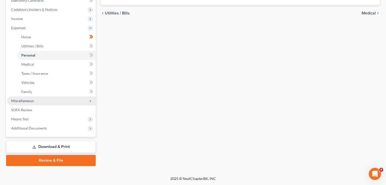
type input "50.00"
click at [70, 102] on span "Miscellaneous" at bounding box center [51, 100] width 89 height 9
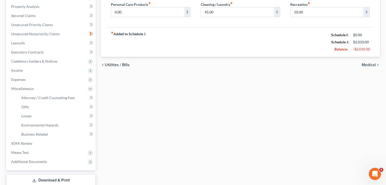
scroll to position [91, 0]
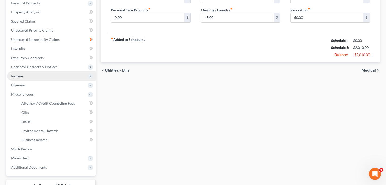
click at [58, 74] on span "Income" at bounding box center [51, 76] width 89 height 9
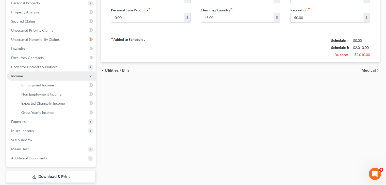
click at [58, 74] on span "Income" at bounding box center [51, 76] width 89 height 9
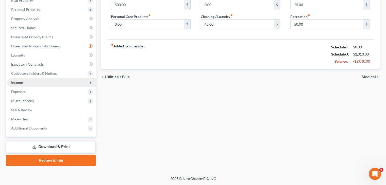
click at [58, 74] on span "Codebtors Insiders & Notices" at bounding box center [51, 73] width 89 height 9
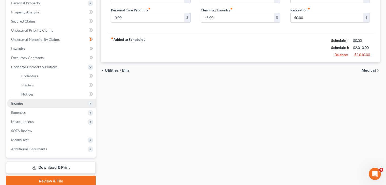
click at [70, 103] on span "Income" at bounding box center [51, 103] width 89 height 9
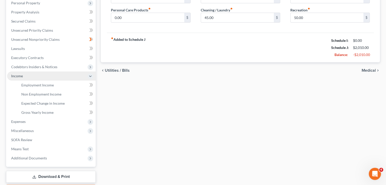
click at [70, 81] on span "Income" at bounding box center [51, 76] width 89 height 9
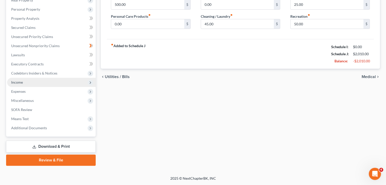
scroll to position [84, 0]
click at [69, 84] on span "Income" at bounding box center [51, 82] width 89 height 9
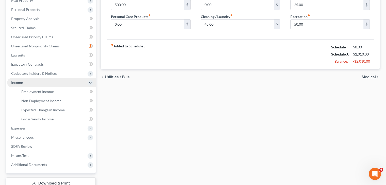
scroll to position [91, 0]
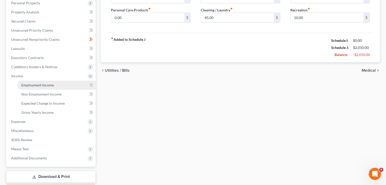
click at [69, 86] on link "Employment Income" at bounding box center [56, 85] width 78 height 9
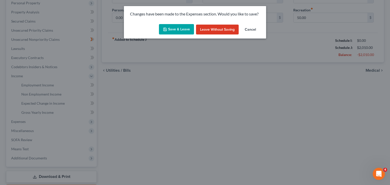
click at [183, 32] on button "Save & Leave" at bounding box center [176, 29] width 35 height 11
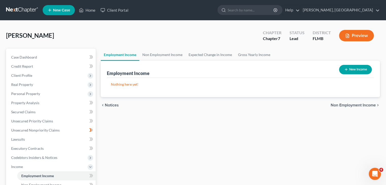
drag, startPoint x: 359, startPoint y: 71, endPoint x: 345, endPoint y: 68, distance: 14.5
click at [345, 68] on button "New Income" at bounding box center [355, 69] width 33 height 9
select select "0"
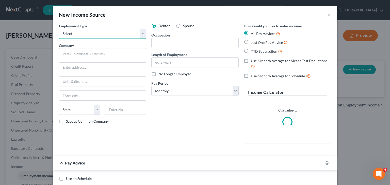
click at [142, 32] on select "Select Full or [DEMOGRAPHIC_DATA] Employment Self Employment" at bounding box center [102, 34] width 87 height 10
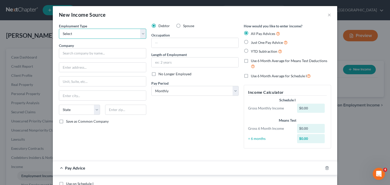
select select "0"
click at [59, 29] on select "Select Full or [DEMOGRAPHIC_DATA] Employment Self Employment" at bounding box center [102, 34] width 87 height 10
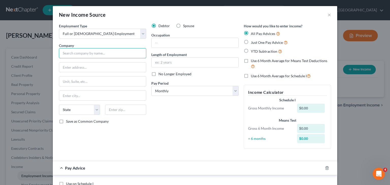
click at [124, 56] on input "text" at bounding box center [102, 53] width 87 height 10
click at [173, 37] on div "Occupation" at bounding box center [194, 39] width 87 height 15
click at [169, 42] on input "text" at bounding box center [195, 43] width 87 height 10
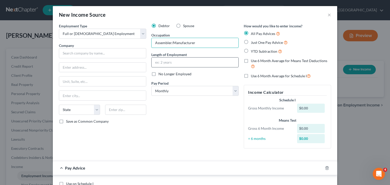
type input "Assembler/Manufacturer"
click at [176, 60] on input "text" at bounding box center [195, 63] width 87 height 10
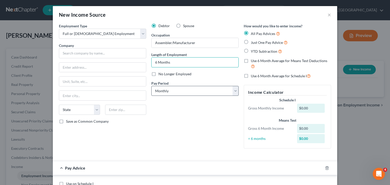
type input "6 Months"
click at [171, 88] on select "Select Monthly Twice Monthly Every Other Week Weekly" at bounding box center [194, 91] width 87 height 10
select select "3"
click at [151, 86] on select "Select Monthly Twice Monthly Every Other Week Weekly" at bounding box center [194, 91] width 87 height 10
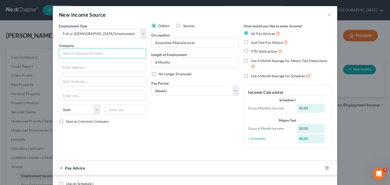
click at [92, 57] on input "text" at bounding box center [102, 53] width 87 height 10
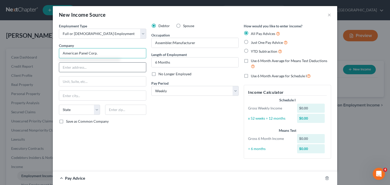
type input "American Panel Corp."
click at [69, 65] on input "text" at bounding box center [102, 68] width 87 height 10
type input "[STREET_ADDRESS]"
click at [77, 96] on input "text" at bounding box center [102, 96] width 87 height 10
click at [80, 97] on input "Ocal" at bounding box center [102, 96] width 87 height 10
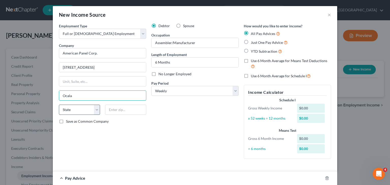
type input "Ocala"
click at [70, 113] on select "State [US_STATE] AK AR AZ CA CO CT DE DC [GEOGRAPHIC_DATA] [GEOGRAPHIC_DATA] GU…" at bounding box center [79, 110] width 41 height 10
select select "9"
click at [59, 105] on select "State [US_STATE] AK AR AZ CA CO CT DE DC [GEOGRAPHIC_DATA] [GEOGRAPHIC_DATA] GU…" at bounding box center [79, 110] width 41 height 10
click at [121, 108] on input "text" at bounding box center [125, 110] width 41 height 10
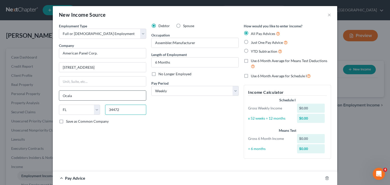
type input "34472"
click at [120, 91] on input "Ocala" at bounding box center [102, 96] width 87 height 10
click at [118, 81] on input "text" at bounding box center [102, 82] width 87 height 10
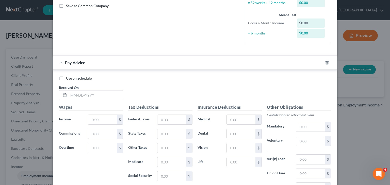
scroll to position [148, 0]
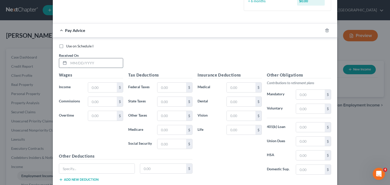
click at [87, 64] on input "text" at bounding box center [96, 63] width 54 height 10
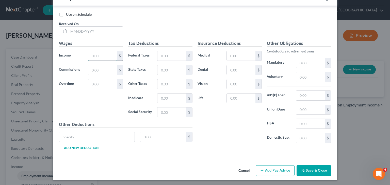
click at [89, 56] on input "text" at bounding box center [102, 56] width 29 height 10
click at [88, 32] on input "text" at bounding box center [96, 32] width 54 height 10
click at [94, 58] on input "text" at bounding box center [102, 56] width 29 height 10
click at [69, 30] on input "text" at bounding box center [96, 32] width 54 height 10
click at [97, 54] on input "text" at bounding box center [102, 56] width 29 height 10
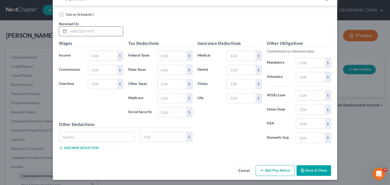
click at [71, 32] on input "text" at bounding box center [96, 32] width 54 height 10
type input "[DATE]"
click at [98, 57] on input "text" at bounding box center [102, 56] width 29 height 10
click at [101, 69] on input "text" at bounding box center [102, 70] width 29 height 10
click at [91, 83] on input "text" at bounding box center [102, 84] width 29 height 10
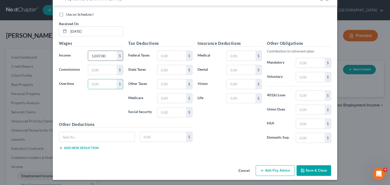
click at [103, 57] on input "1,037.00" at bounding box center [102, 56] width 29 height 10
type input "680"
click at [99, 85] on input "text" at bounding box center [102, 84] width 29 height 10
type input "400"
click at [168, 56] on input "text" at bounding box center [171, 56] width 29 height 10
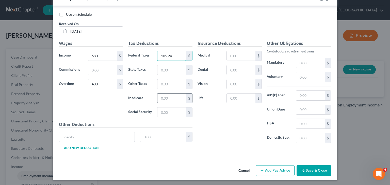
type input "105.24"
click at [166, 97] on input "text" at bounding box center [171, 99] width 29 height 10
type input "15.03"
click at [166, 111] on input "text" at bounding box center [171, 113] width 29 height 10
type input "64.29"
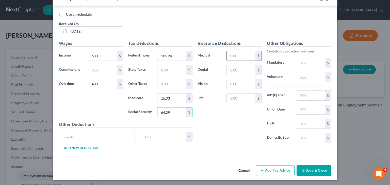
click at [246, 56] on input "text" at bounding box center [241, 56] width 29 height 10
click at [231, 72] on input "text" at bounding box center [241, 70] width 29 height 10
click at [230, 99] on input "text" at bounding box center [241, 99] width 29 height 10
click at [306, 138] on input "text" at bounding box center [310, 138] width 29 height 10
click at [306, 169] on button "Save & Close" at bounding box center [313, 170] width 35 height 11
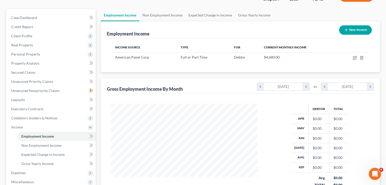
scroll to position [40, 0]
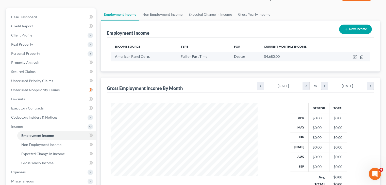
click at [265, 56] on span "$4,680.00" at bounding box center [272, 56] width 16 height 4
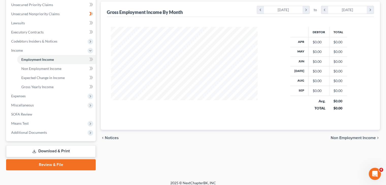
scroll to position [0, 0]
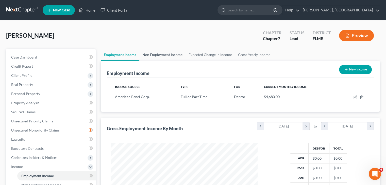
click at [170, 56] on link "Non Employment Income" at bounding box center [162, 55] width 46 height 12
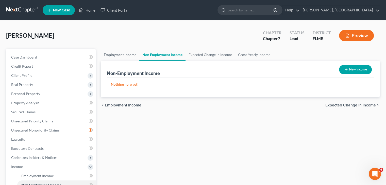
click at [122, 57] on link "Employment Income" at bounding box center [120, 55] width 39 height 12
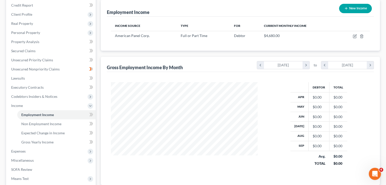
scroll to position [51, 0]
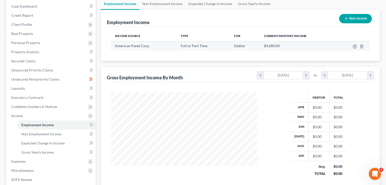
click at [260, 48] on td "$4,680.00" at bounding box center [299, 46] width 78 height 10
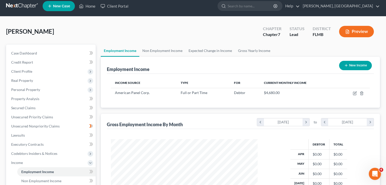
scroll to position [0, 0]
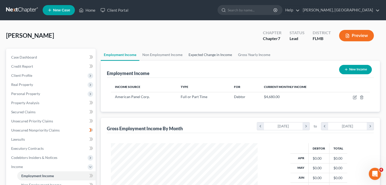
click at [209, 55] on link "Expected Change in Income" at bounding box center [210, 55] width 49 height 12
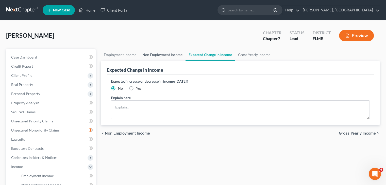
click at [163, 57] on link "Non Employment Income" at bounding box center [162, 55] width 46 height 12
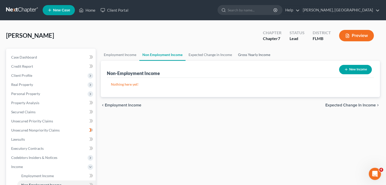
click at [246, 55] on link "Gross Yearly Income" at bounding box center [254, 55] width 38 height 12
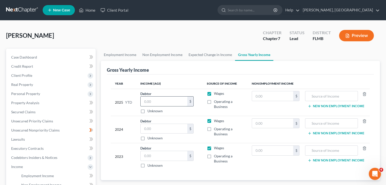
click at [184, 102] on input "text" at bounding box center [164, 102] width 47 height 10
click at [148, 128] on input "text" at bounding box center [164, 129] width 47 height 10
type input "0.00"
click at [146, 157] on input "text" at bounding box center [164, 156] width 47 height 10
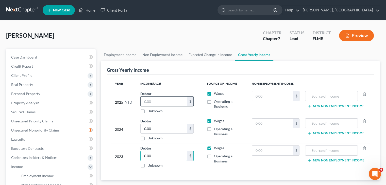
type input "0.00"
click at [171, 99] on input "text" at bounding box center [164, 102] width 47 height 10
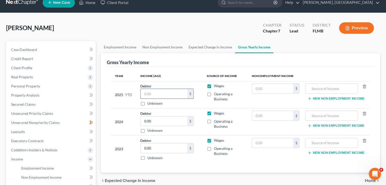
click at [147, 94] on input "text" at bounding box center [164, 94] width 47 height 10
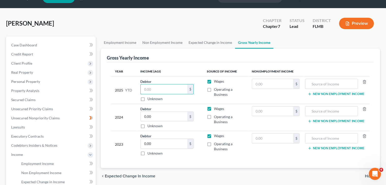
scroll to position [13, 0]
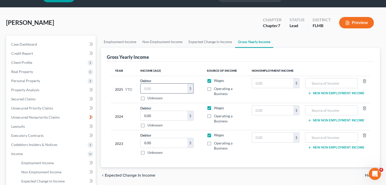
click at [149, 89] on input "text" at bounding box center [164, 89] width 47 height 10
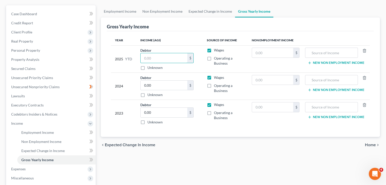
scroll to position [32, 0]
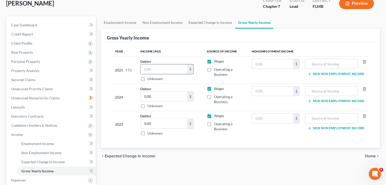
click at [148, 68] on input "text" at bounding box center [164, 69] width 47 height 10
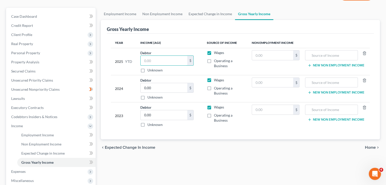
scroll to position [42, 0]
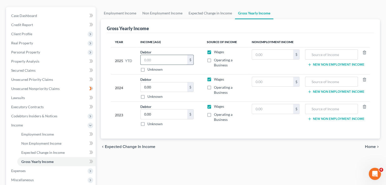
click at [149, 61] on input "text" at bounding box center [164, 60] width 47 height 10
type input "24,577.76"
click at [268, 54] on input "text" at bounding box center [272, 55] width 41 height 10
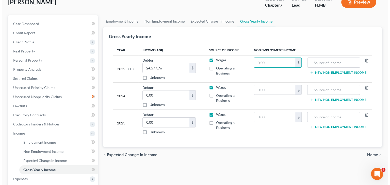
scroll to position [30, 0]
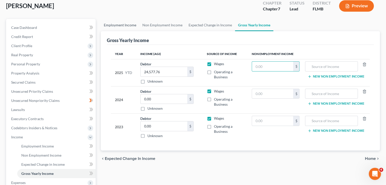
click at [120, 23] on link "Employment Income" at bounding box center [120, 25] width 39 height 12
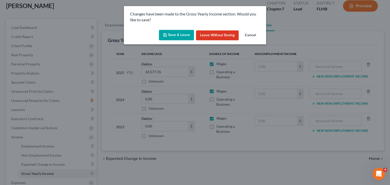
click at [172, 39] on button "Save & Leave" at bounding box center [176, 35] width 35 height 11
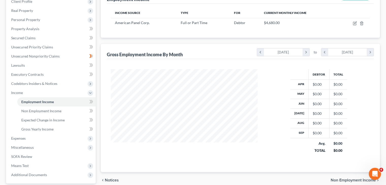
scroll to position [119, 0]
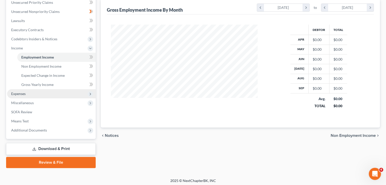
click at [77, 95] on span "Expenses" at bounding box center [51, 93] width 89 height 9
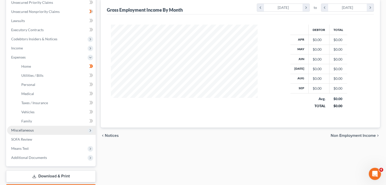
click at [69, 129] on span "Miscellaneous" at bounding box center [51, 130] width 89 height 9
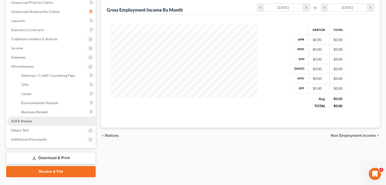
click at [57, 124] on link "SOFA Review" at bounding box center [51, 121] width 89 height 9
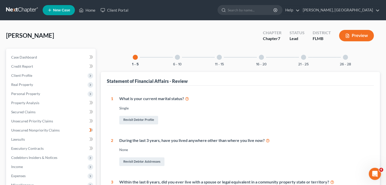
click at [177, 60] on div "6 - 10" at bounding box center [177, 57] width 17 height 17
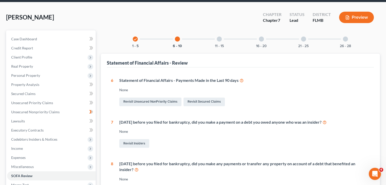
scroll to position [18, 0]
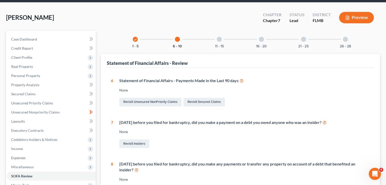
click at [218, 42] on div "11 - 15" at bounding box center [219, 39] width 17 height 17
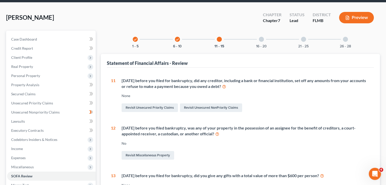
click at [261, 43] on div "16 - 20" at bounding box center [261, 39] width 17 height 17
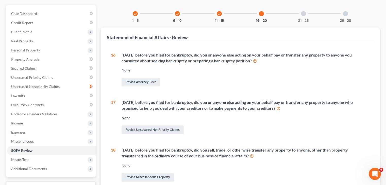
scroll to position [33, 0]
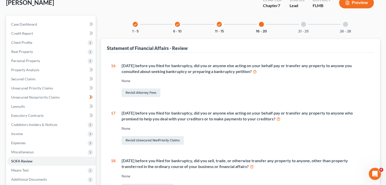
click at [304, 23] on div at bounding box center [303, 24] width 5 height 5
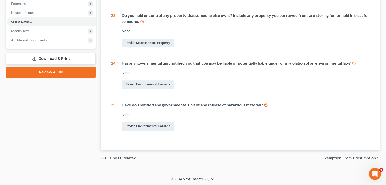
scroll to position [0, 0]
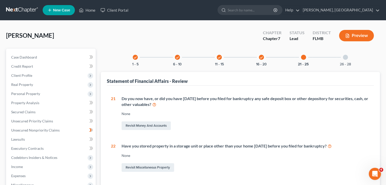
click at [345, 54] on div "26 - 28" at bounding box center [345, 57] width 17 height 17
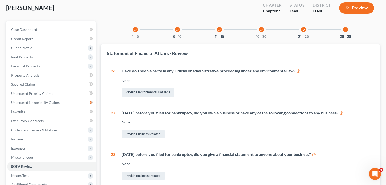
scroll to position [84, 0]
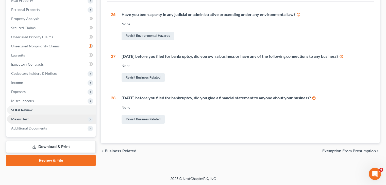
click at [47, 118] on span "Means Test" at bounding box center [51, 119] width 89 height 9
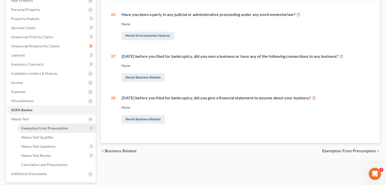
click at [55, 130] on link "Exemption from Presumption" at bounding box center [56, 128] width 78 height 9
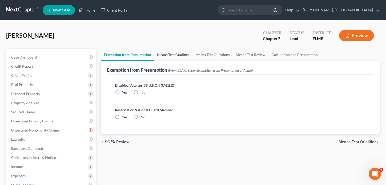
click at [171, 56] on link "Means Test Qualifier" at bounding box center [173, 55] width 38 height 12
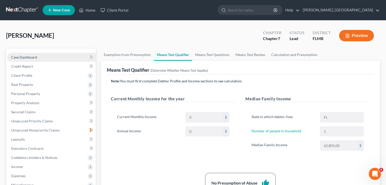
click at [25, 54] on link "Case Dashboard" at bounding box center [51, 57] width 89 height 9
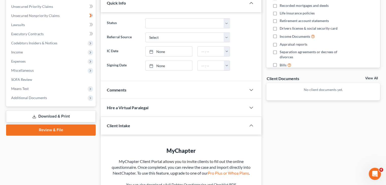
scroll to position [114, 0]
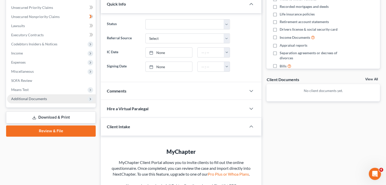
click at [89, 99] on icon at bounding box center [90, 99] width 4 height 4
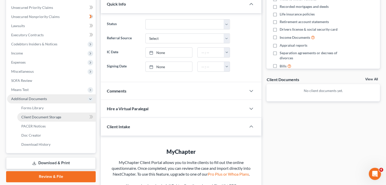
click at [80, 118] on link "Client Document Storage" at bounding box center [56, 117] width 78 height 9
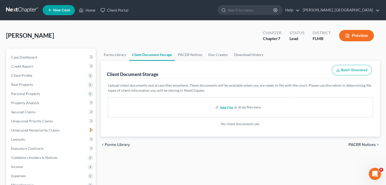
click at [225, 109] on input "file" at bounding box center [226, 107] width 12 height 9
type input "C:\fakepath\PreFilingCertificate_Christopher_A_Mccrossin.pdf"
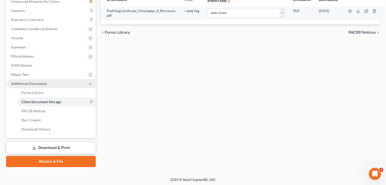
scroll to position [127, 0]
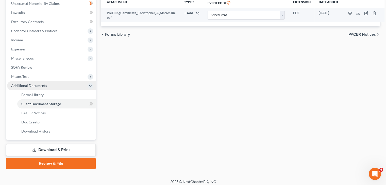
click at [62, 152] on link "Download & Print" at bounding box center [51, 150] width 90 height 12
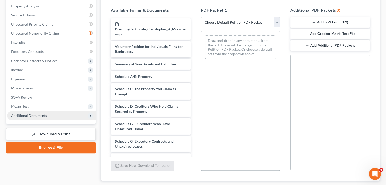
scroll to position [92, 0]
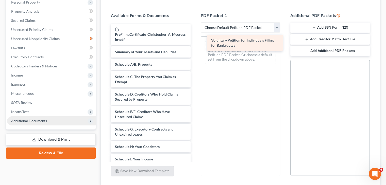
drag, startPoint x: 138, startPoint y: 52, endPoint x: 233, endPoint y: 42, distance: 96.0
click at [194, 42] on div "Voluntary Petition for Individuals Filing for Bankruptcy PreFilingCertificate_C…" at bounding box center [151, 163] width 88 height 278
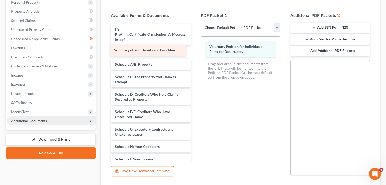
click at [133, 51] on div "Summary of Your Assets and Liabilities PreFilingCertificate_Christopher_A_Mccro…" at bounding box center [151, 163] width 88 height 278
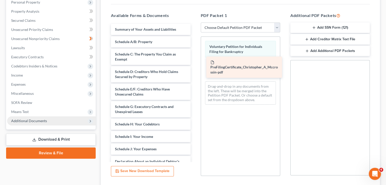
drag, startPoint x: 139, startPoint y: 37, endPoint x: 235, endPoint y: 70, distance: 101.1
click at [194, 70] on div "PreFilingCertificate_Christopher_A_Mccrossin-pdf PreFilingCertificate_Christoph…" at bounding box center [151, 152] width 88 height 256
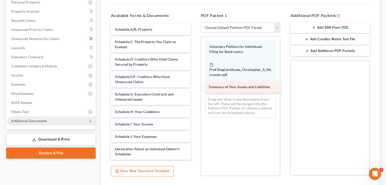
drag, startPoint x: 151, startPoint y: 31, endPoint x: 244, endPoint y: 90, distance: 110.4
click at [194, 90] on div "Summary of Your Assets and Liabilities Summary of Your Assets and Liabilities S…" at bounding box center [151, 145] width 88 height 243
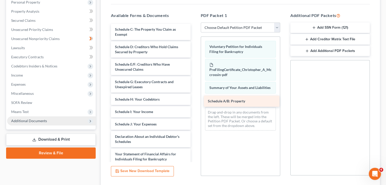
drag, startPoint x: 150, startPoint y: 34, endPoint x: 243, endPoint y: 106, distance: 117.7
click at [194, 106] on div "Schedule A/B: Property Schedule A/B: Property Schedule C: The Property You Clai…" at bounding box center [151, 139] width 88 height 231
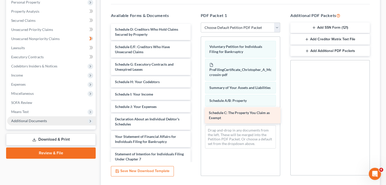
drag, startPoint x: 153, startPoint y: 30, endPoint x: 247, endPoint y: 114, distance: 126.0
click at [194, 114] on div "Schedule C: The Property You Claim as Exempt Schedule C: The Property You Claim…" at bounding box center [151, 130] width 88 height 213
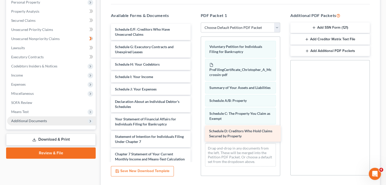
drag, startPoint x: 151, startPoint y: 33, endPoint x: 245, endPoint y: 135, distance: 139.0
click at [194, 135] on div "Schedule D: Creditors Who Hold Claims Secured by Property Schedule D: Creditors…" at bounding box center [151, 122] width 88 height 196
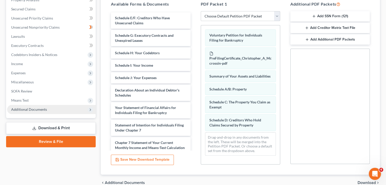
scroll to position [98, 0]
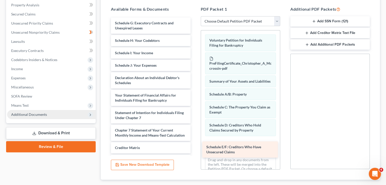
drag, startPoint x: 131, startPoint y: 26, endPoint x: 223, endPoint y: 151, distance: 154.5
click at [194, 151] on div "Schedule E/F: Creditors Who Have Unsecured Claims Schedule E/F: Creditors Who H…" at bounding box center [151, 107] width 88 height 178
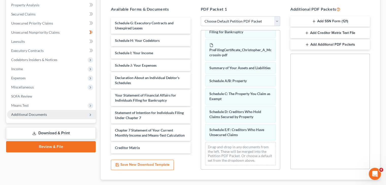
scroll to position [17, 0]
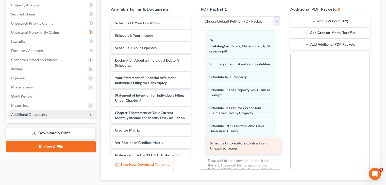
drag, startPoint x: 148, startPoint y: 26, endPoint x: 243, endPoint y: 146, distance: 153.6
click at [194, 146] on div "Schedule G: Executory Contracts and Unexpired Leases Schedule G: Executory Cont…" at bounding box center [151, 98] width 88 height 161
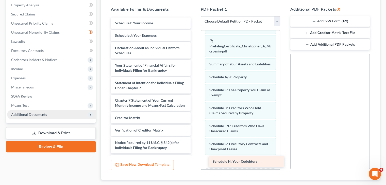
drag, startPoint x: 139, startPoint y: 22, endPoint x: 237, endPoint y: 161, distance: 170.0
click at [194, 161] on div "Schedule H: Your Codebtors Schedule H: Your Codebtors Schedule I: Your Income S…" at bounding box center [151, 92] width 88 height 148
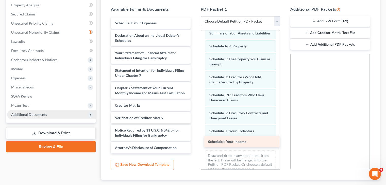
drag, startPoint x: 130, startPoint y: 22, endPoint x: 223, endPoint y: 141, distance: 151.3
click at [194, 141] on div "Schedule I: Your Income Schedule I: Your Income Schedule J: Your Expenses Decla…" at bounding box center [151, 86] width 88 height 136
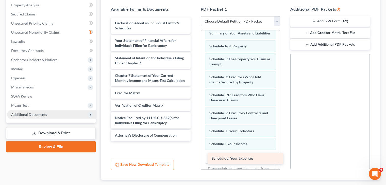
drag, startPoint x: 144, startPoint y: 26, endPoint x: 241, endPoint y: 161, distance: 166.4
click at [194, 141] on div "Schedule J: Your Expenses Schedule J: Your Expenses Declaration About an Indivi…" at bounding box center [151, 80] width 88 height 124
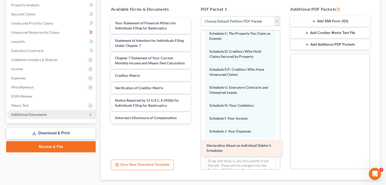
drag, startPoint x: 152, startPoint y: 25, endPoint x: 244, endPoint y: 148, distance: 153.4
click at [194, 124] on div "Declaration About an Individual Debtor's Schedules Declaration About an Individ…" at bounding box center [151, 71] width 88 height 106
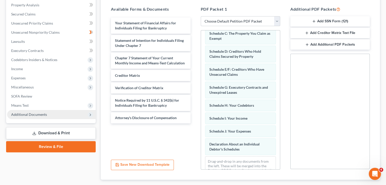
scroll to position [92, 0]
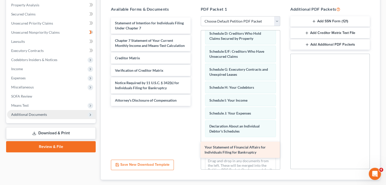
drag, startPoint x: 130, startPoint y: 21, endPoint x: 220, endPoint y: 146, distance: 153.7
click at [194, 106] on div "Your Statement of Financial Affairs for Individuals Filing for Bankruptcy Your …" at bounding box center [151, 62] width 88 height 89
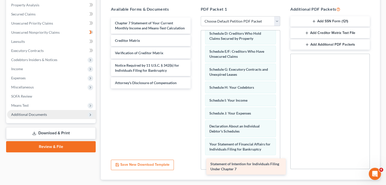
drag, startPoint x: 164, startPoint y: 25, endPoint x: 260, endPoint y: 166, distance: 170.8
click at [194, 89] on div "Statement of Intention for Individuals Filing Under Chapter 7 Statement of Inte…" at bounding box center [151, 53] width 88 height 71
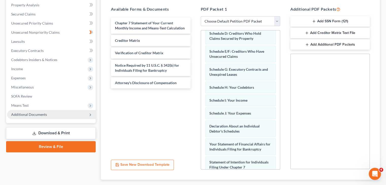
scroll to position [128, 0]
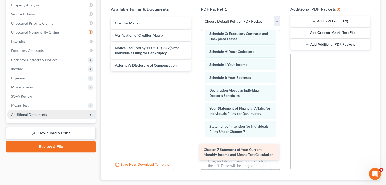
drag, startPoint x: 139, startPoint y: 23, endPoint x: 227, endPoint y: 150, distance: 155.0
click at [194, 71] on div "Chapter 7 Statement of Your Current Monthly Income and Means-Test Calculation C…" at bounding box center [151, 45] width 88 height 54
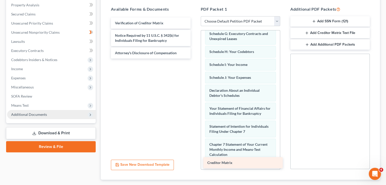
drag, startPoint x: 150, startPoint y: 26, endPoint x: 242, endPoint y: 166, distance: 167.7
click at [194, 59] on div "Creditor Matrix Creditor Matrix Verification of Creditor Matrix Notice Required…" at bounding box center [151, 38] width 88 height 41
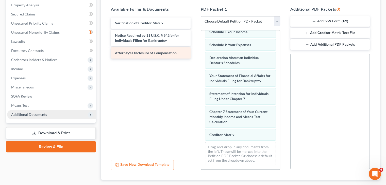
click at [133, 52] on span "Attorney's Disclosure of Compensation" at bounding box center [146, 53] width 62 height 4
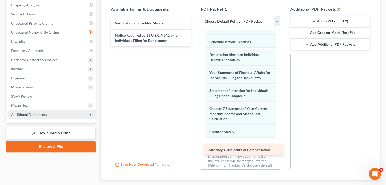
drag, startPoint x: 133, startPoint y: 52, endPoint x: 226, endPoint y: 149, distance: 135.0
click at [194, 46] on div "Attorney's Disclosure of Compensation Verification of Creditor Matrix Notice Re…" at bounding box center [151, 32] width 88 height 29
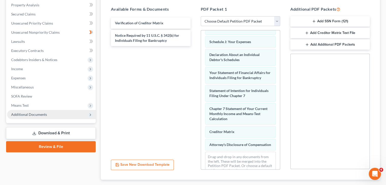
scroll to position [181, 0]
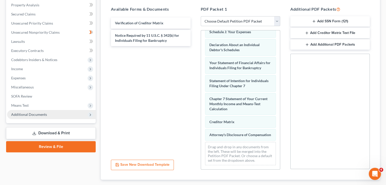
click at [313, 22] on icon "button" at bounding box center [314, 21] width 4 height 4
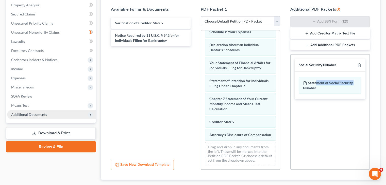
drag, startPoint x: 317, startPoint y: 84, endPoint x: 297, endPoint y: 102, distance: 26.8
click at [297, 102] on div "Social Security Number Statement of Social Security Number Creditor Matrix Text…" at bounding box center [330, 79] width 79 height 49
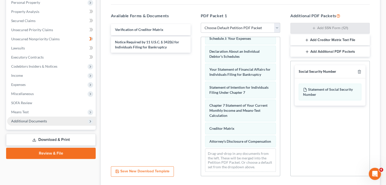
scroll to position [128, 0]
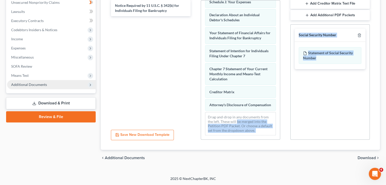
drag, startPoint x: 328, startPoint y: 62, endPoint x: 237, endPoint y: 120, distance: 108.1
click at [237, 120] on div "Available Forms & Documents Verification of Creditor Matrix Notice Required by …" at bounding box center [240, 58] width 269 height 172
click at [237, 120] on div "Drag-and-drop in any documents from the left. These will be merged into the Pet…" at bounding box center [240, 123] width 71 height 23
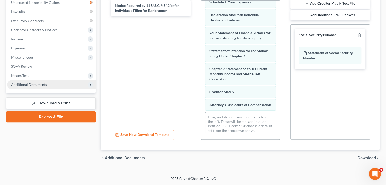
click at [366, 159] on span "Download" at bounding box center [367, 158] width 18 height 4
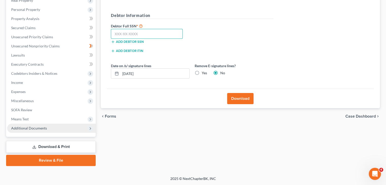
click at [133, 34] on input "text" at bounding box center [147, 34] width 72 height 10
type input "299-76-1138"
click at [151, 73] on input "[DATE]" at bounding box center [155, 74] width 69 height 10
click at [202, 72] on label "Yes" at bounding box center [204, 73] width 5 height 5
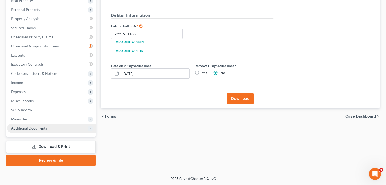
click at [204, 72] on input "Yes" at bounding box center [205, 72] width 3 height 3
radio input "true"
radio input "false"
click at [168, 73] on input "[DATE]" at bounding box center [155, 74] width 69 height 10
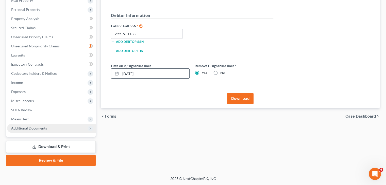
click at [168, 73] on input "[DATE]" at bounding box center [155, 74] width 69 height 10
click at [236, 98] on button "Download" at bounding box center [240, 98] width 26 height 11
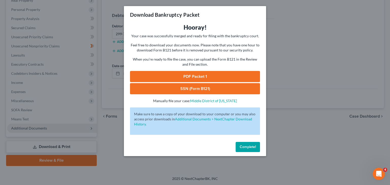
click at [192, 76] on link "PDF Packet 1" at bounding box center [195, 76] width 130 height 11
click at [188, 88] on link "SSN (Form B121)" at bounding box center [195, 88] width 130 height 11
